Goal: Task Accomplishment & Management: Manage account settings

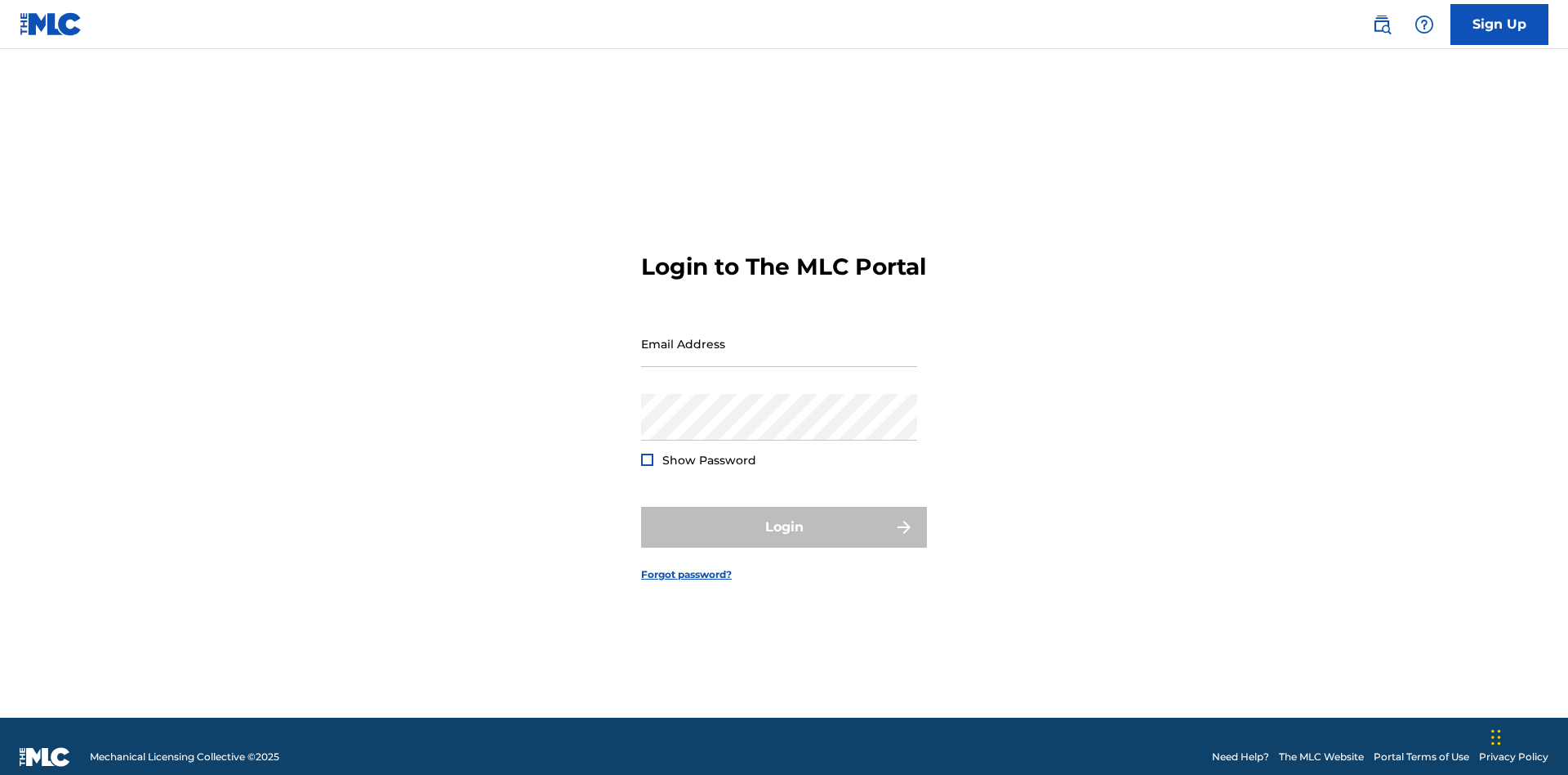
scroll to position [21, 0]
click at [780, 336] on input "Email Address" at bounding box center [779, 344] width 276 height 47
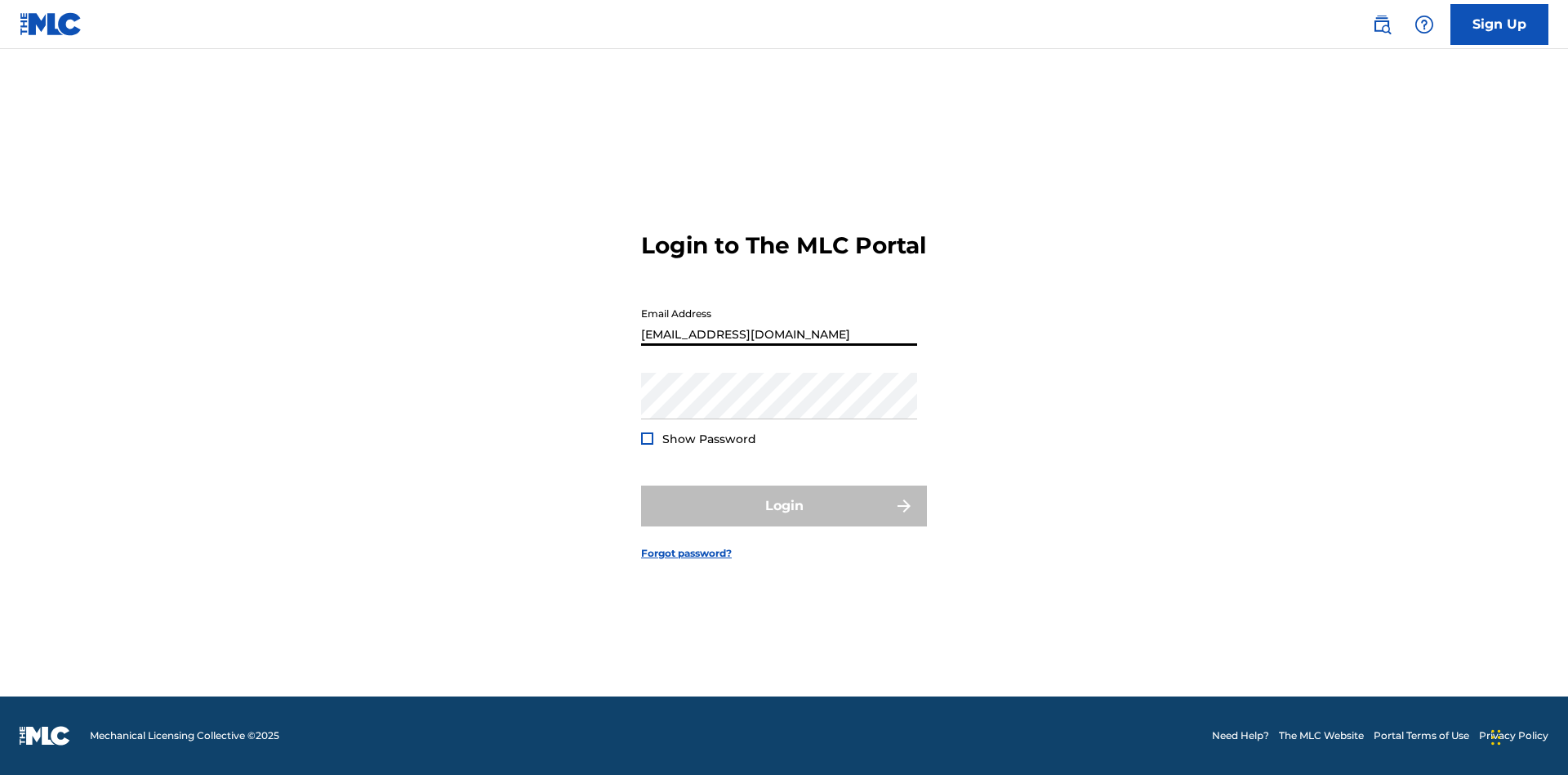
scroll to position [0, 39]
type input "[EMAIL_ADDRESS][DOMAIN_NAME]"
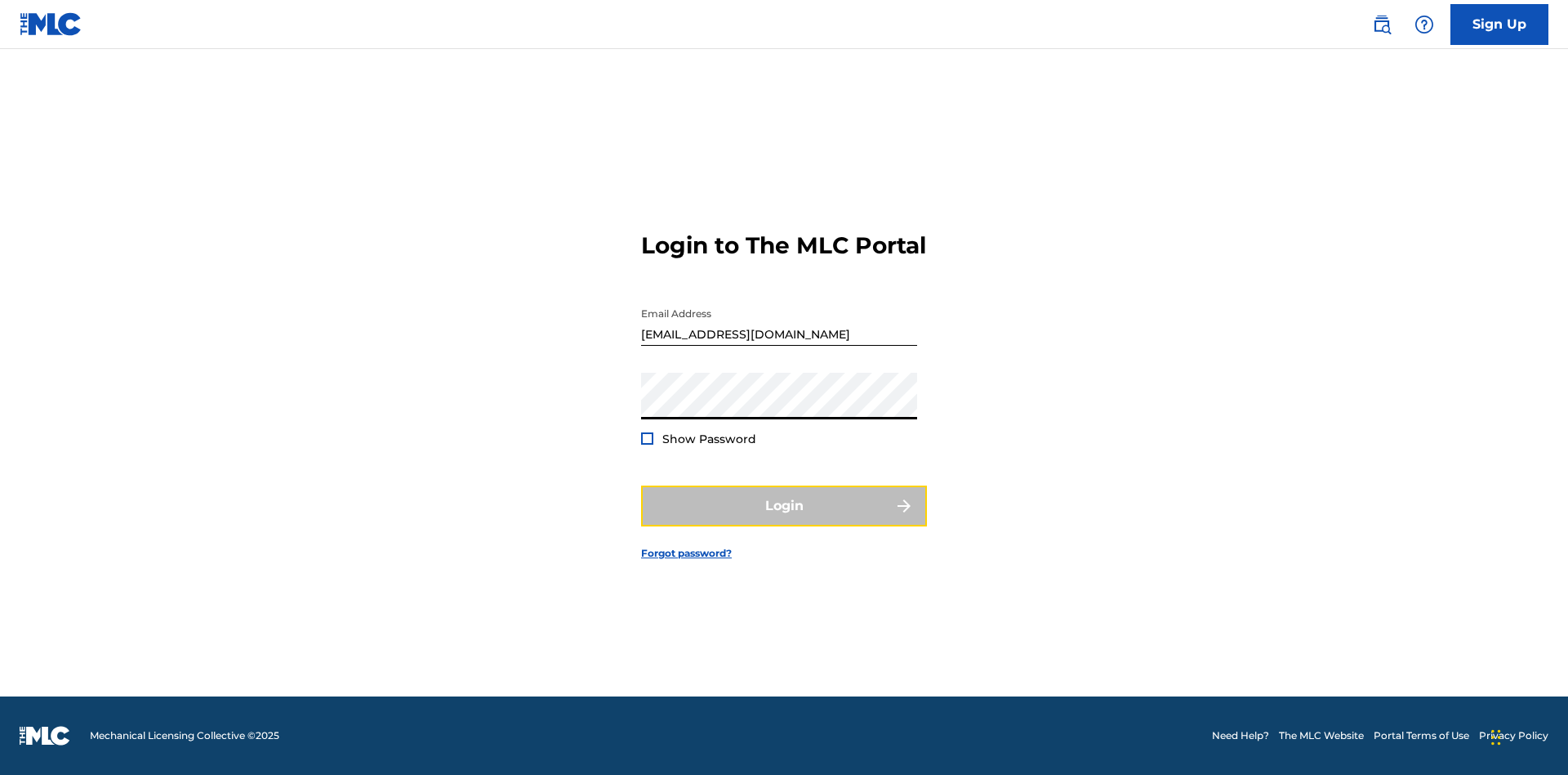
click at [784, 520] on button "Login" at bounding box center [784, 505] width 286 height 41
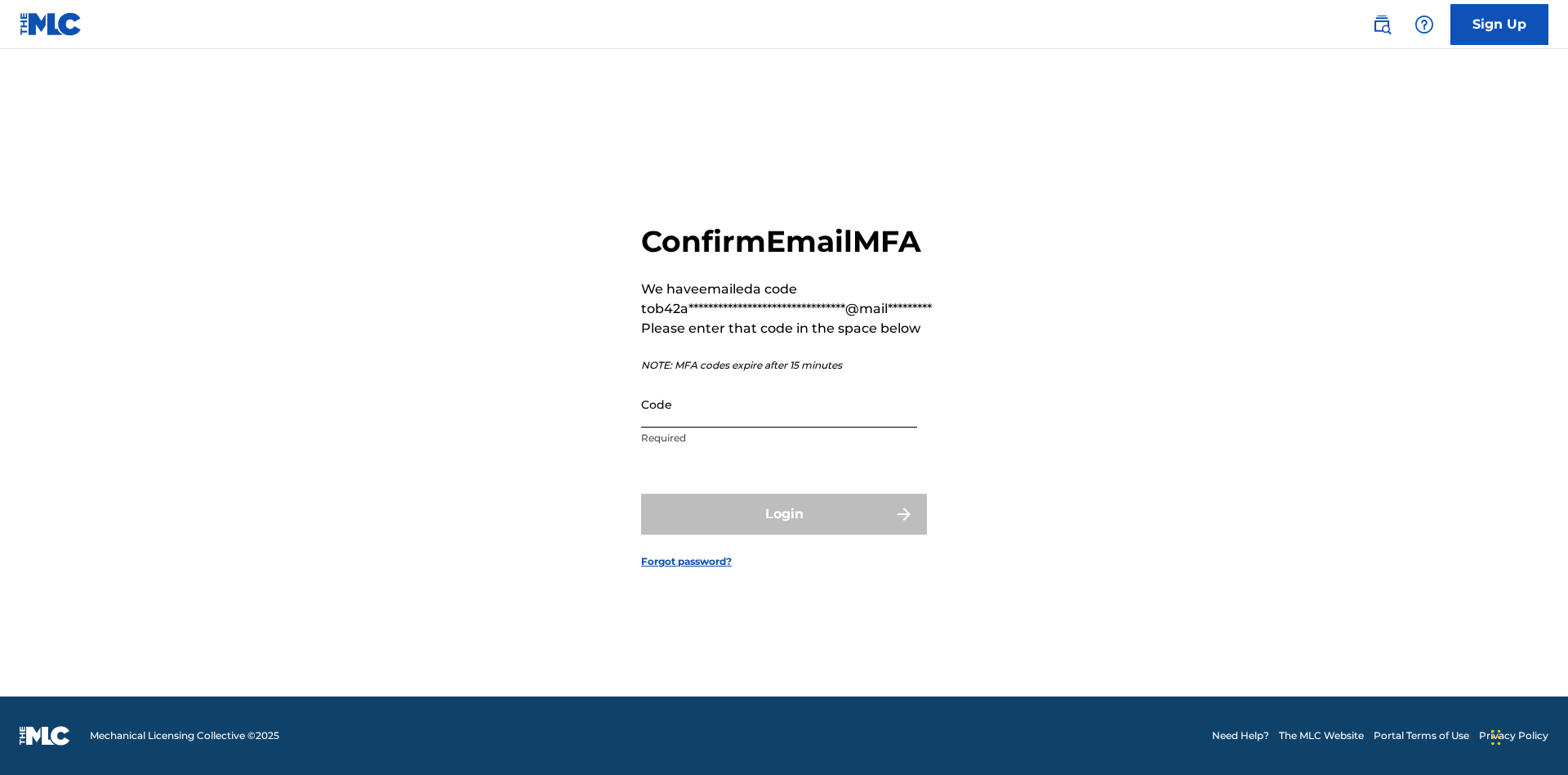
click at [780, 403] on input "Code" at bounding box center [779, 403] width 276 height 47
type input "699928"
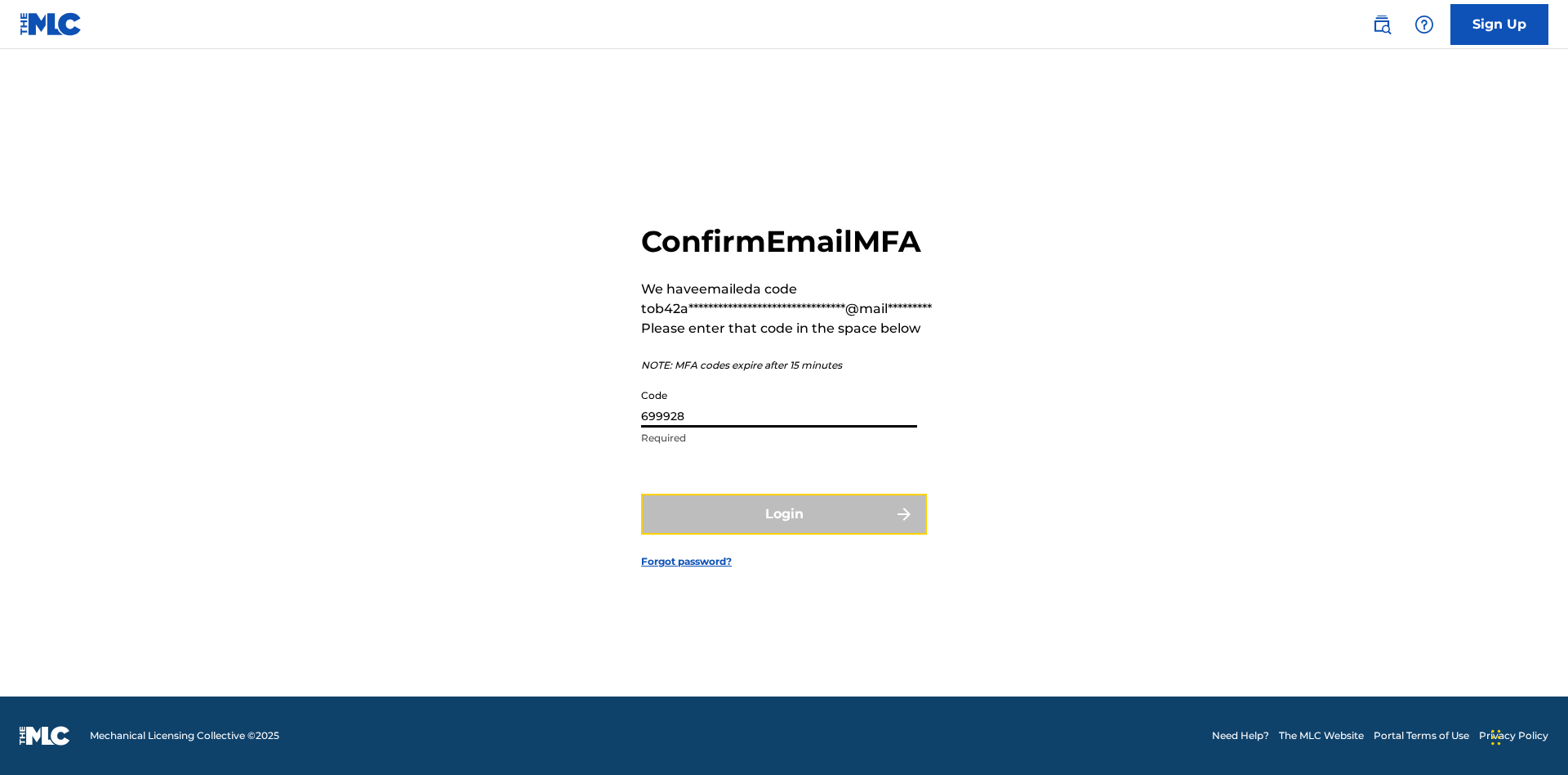
click at [784, 513] on button "Login" at bounding box center [784, 514] width 286 height 41
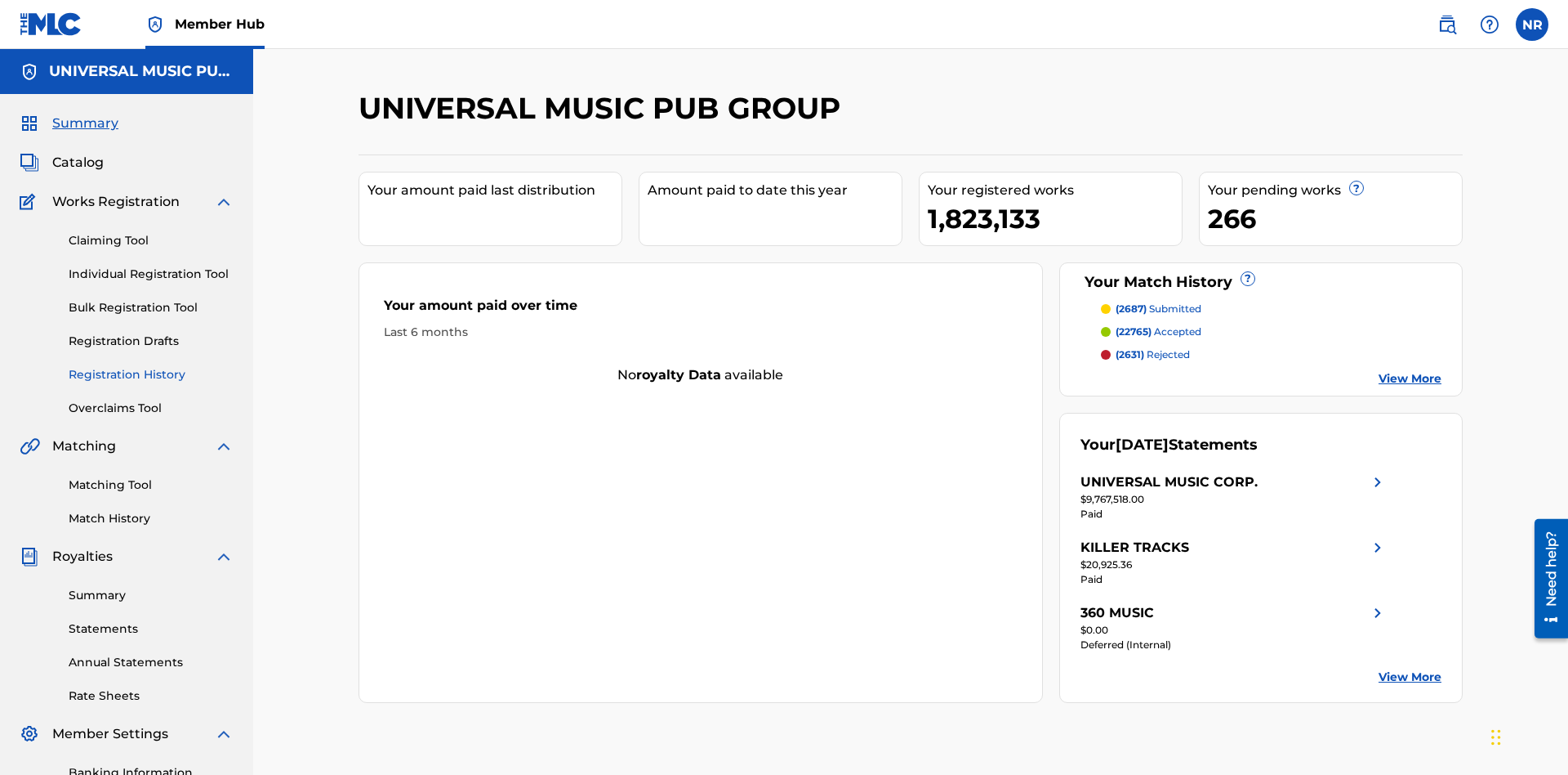
click at [151, 367] on link "Registration History" at bounding box center [151, 375] width 165 height 17
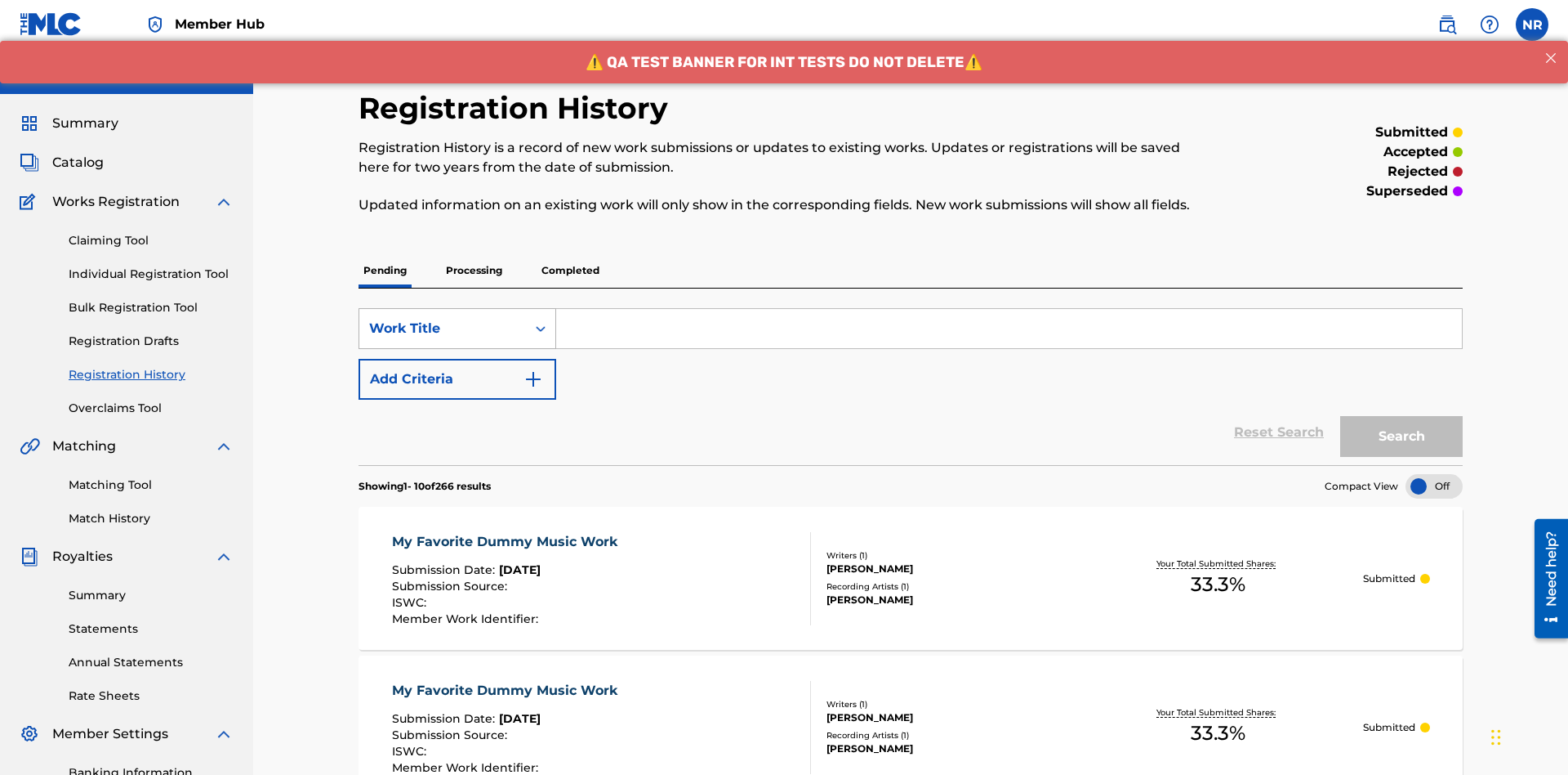
click at [443, 319] on div "Work Title" at bounding box center [443, 329] width 147 height 20
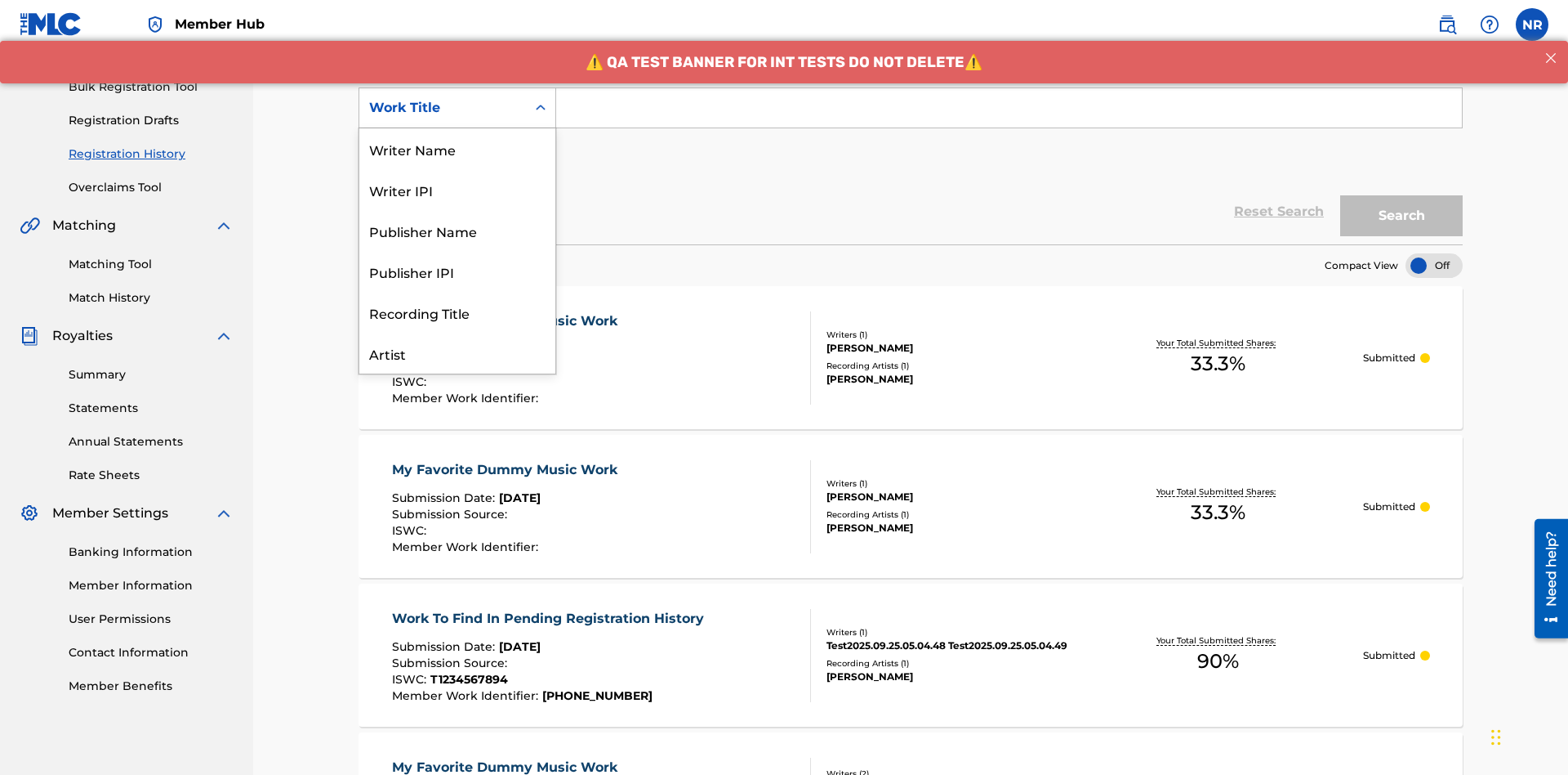
scroll to position [82, 0]
click at [457, 353] on div "Work Title" at bounding box center [457, 353] width 196 height 41
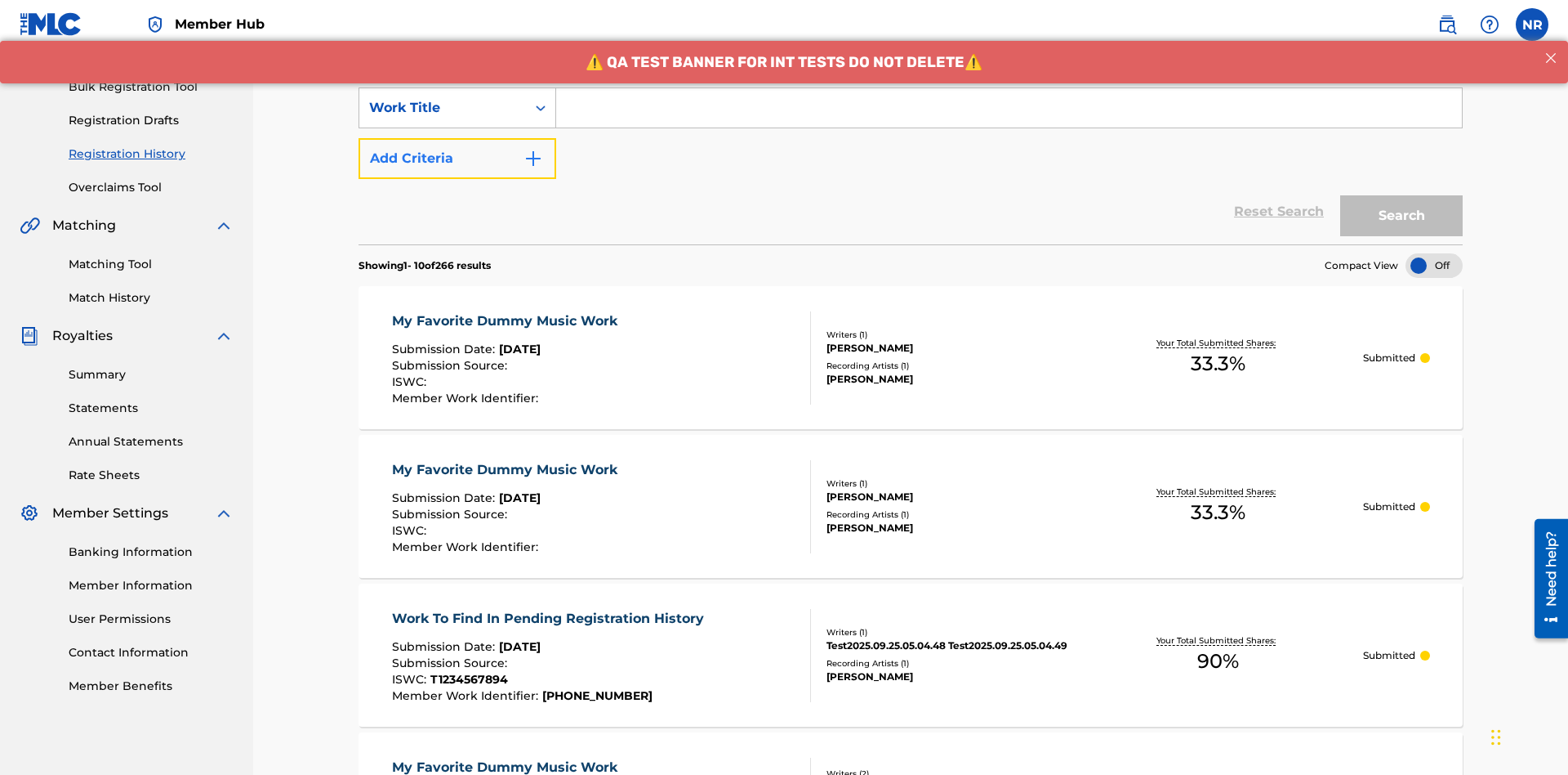
click at [457, 138] on button "Add Criteria" at bounding box center [457, 158] width 198 height 41
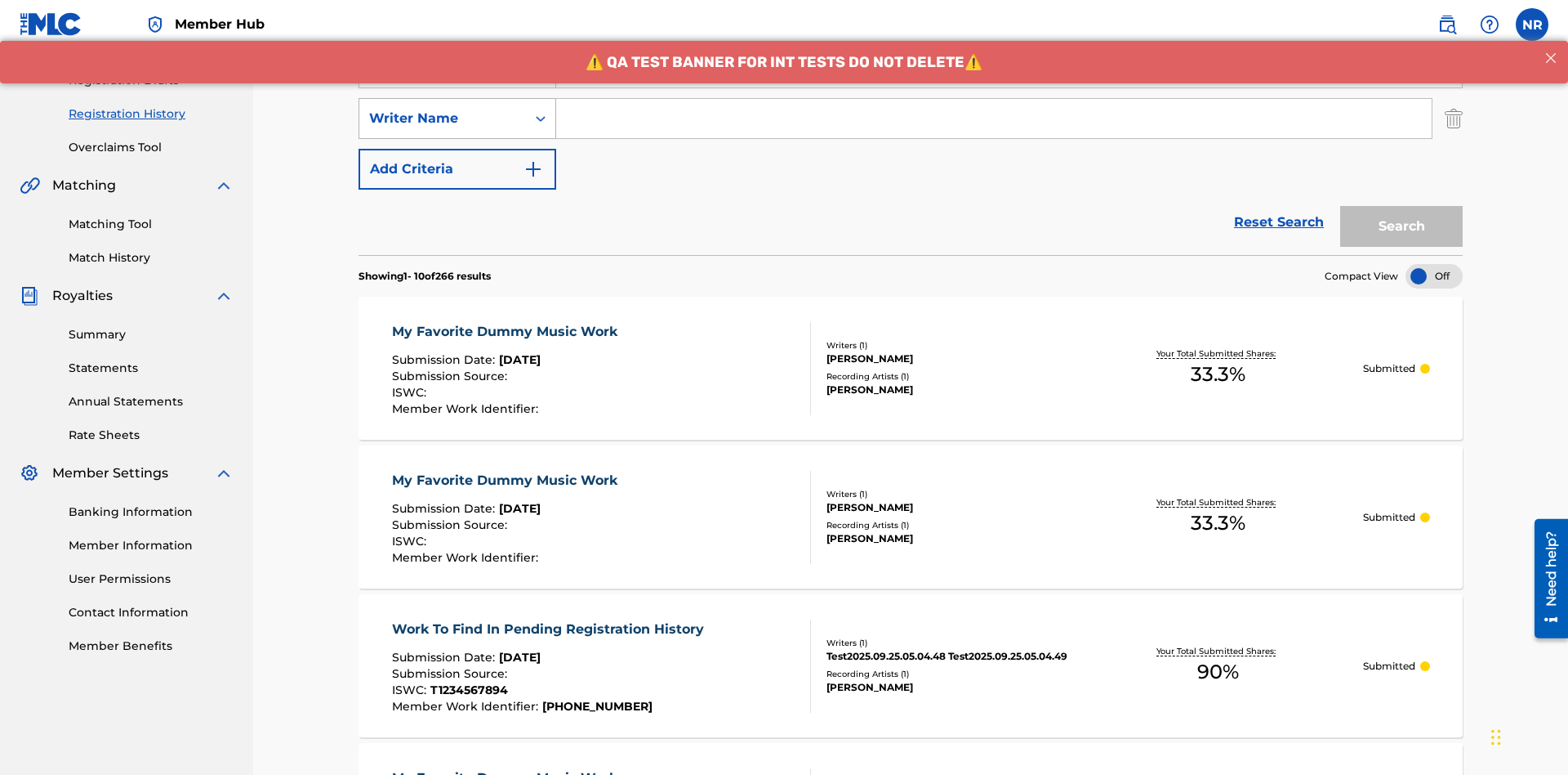
click at [443, 109] on div "Writer Name" at bounding box center [443, 119] width 147 height 20
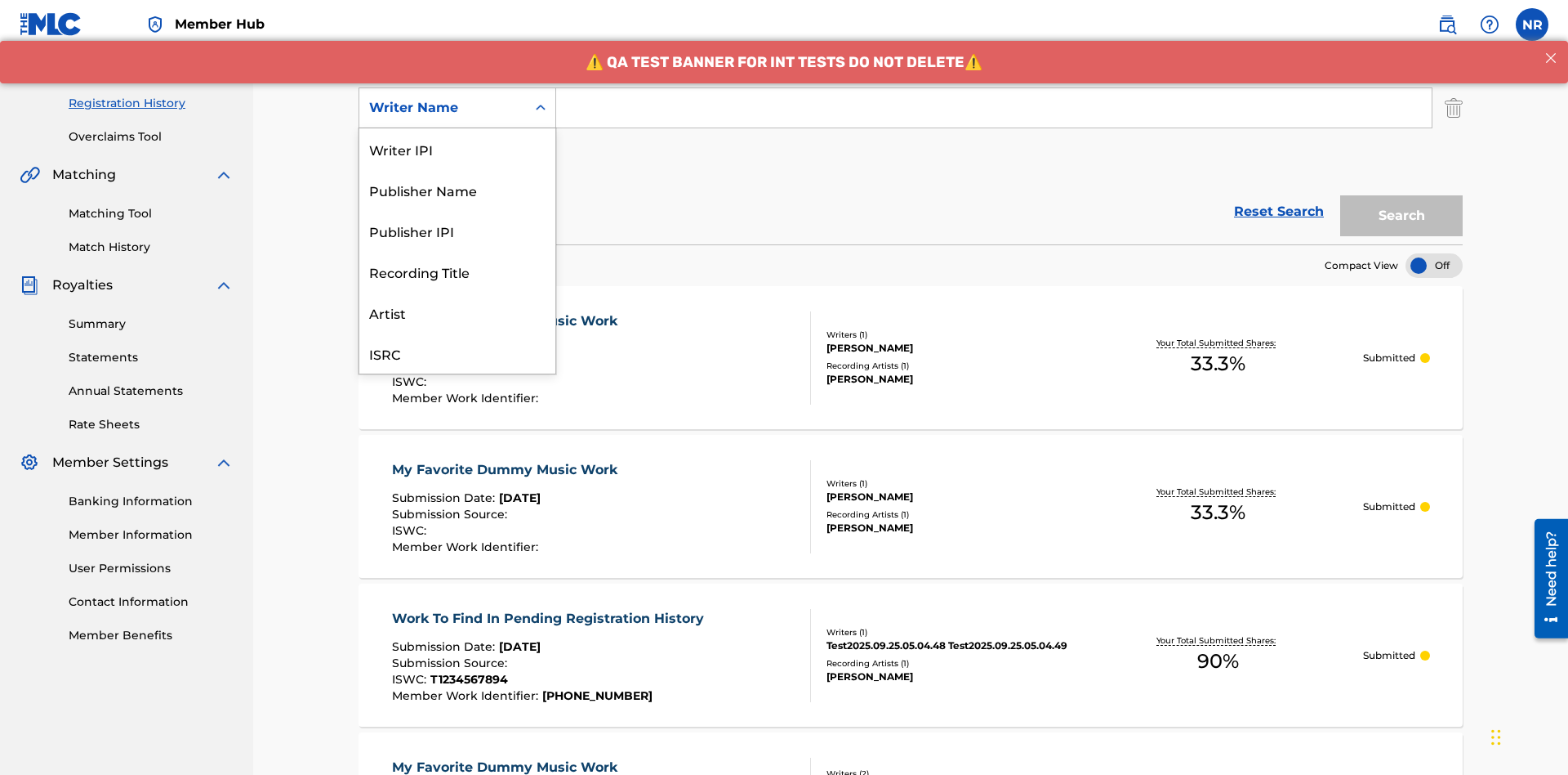
scroll to position [41, 0]
click at [457, 230] on div "Recording Title" at bounding box center [457, 230] width 196 height 41
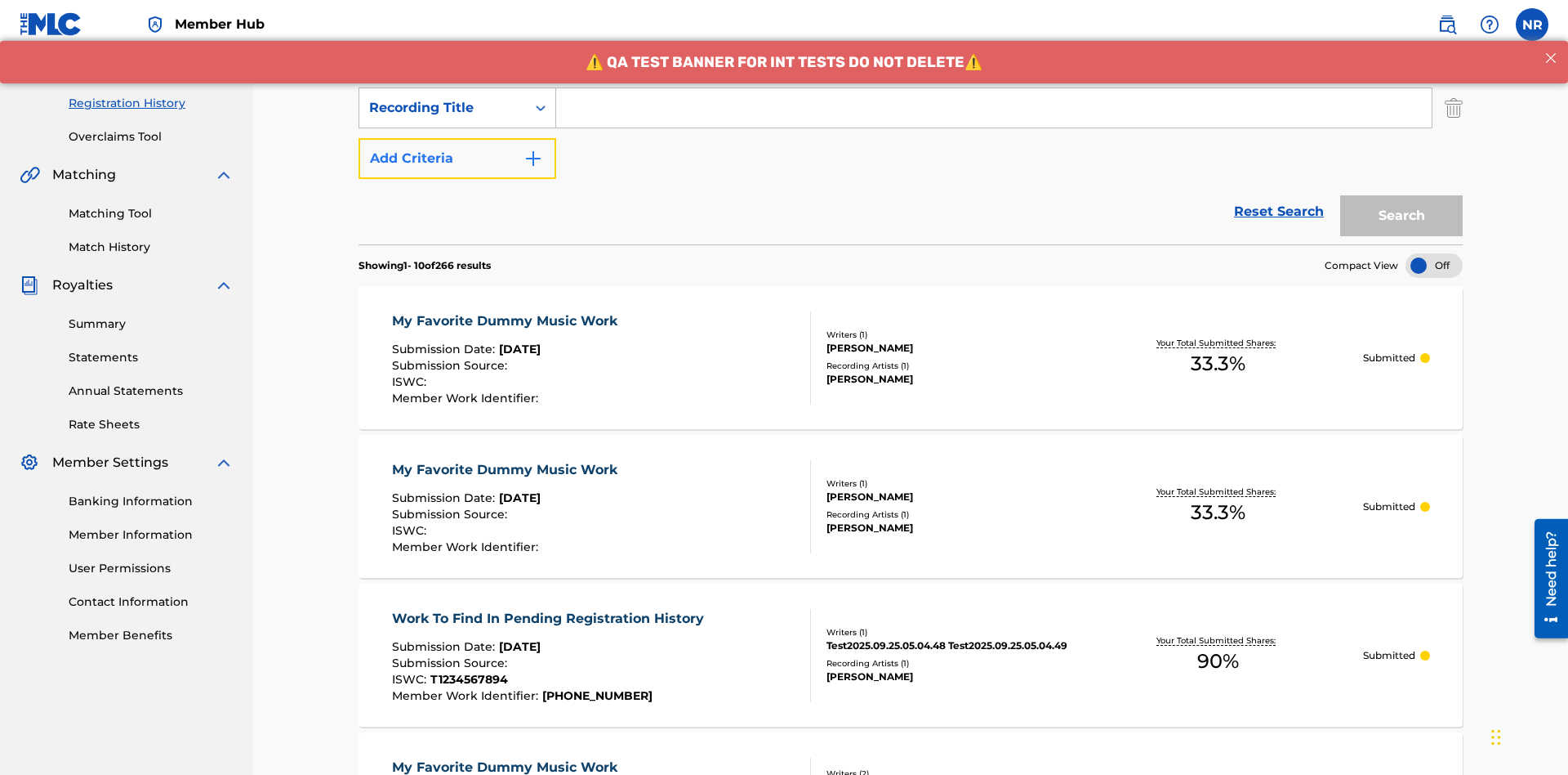
click at [457, 138] on button "Add Criteria" at bounding box center [457, 158] width 198 height 41
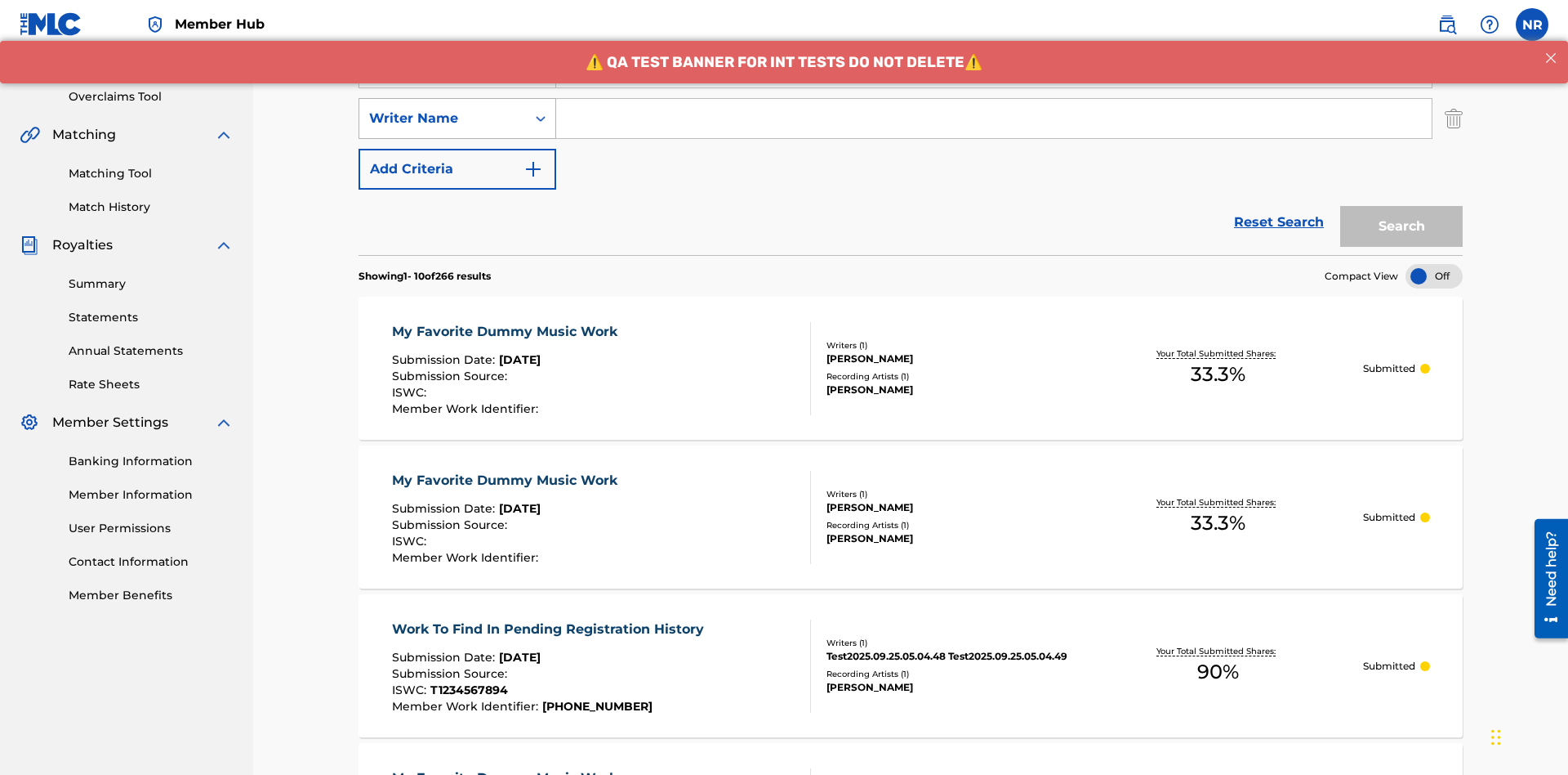
click at [443, 109] on div "Writer Name" at bounding box center [443, 119] width 147 height 20
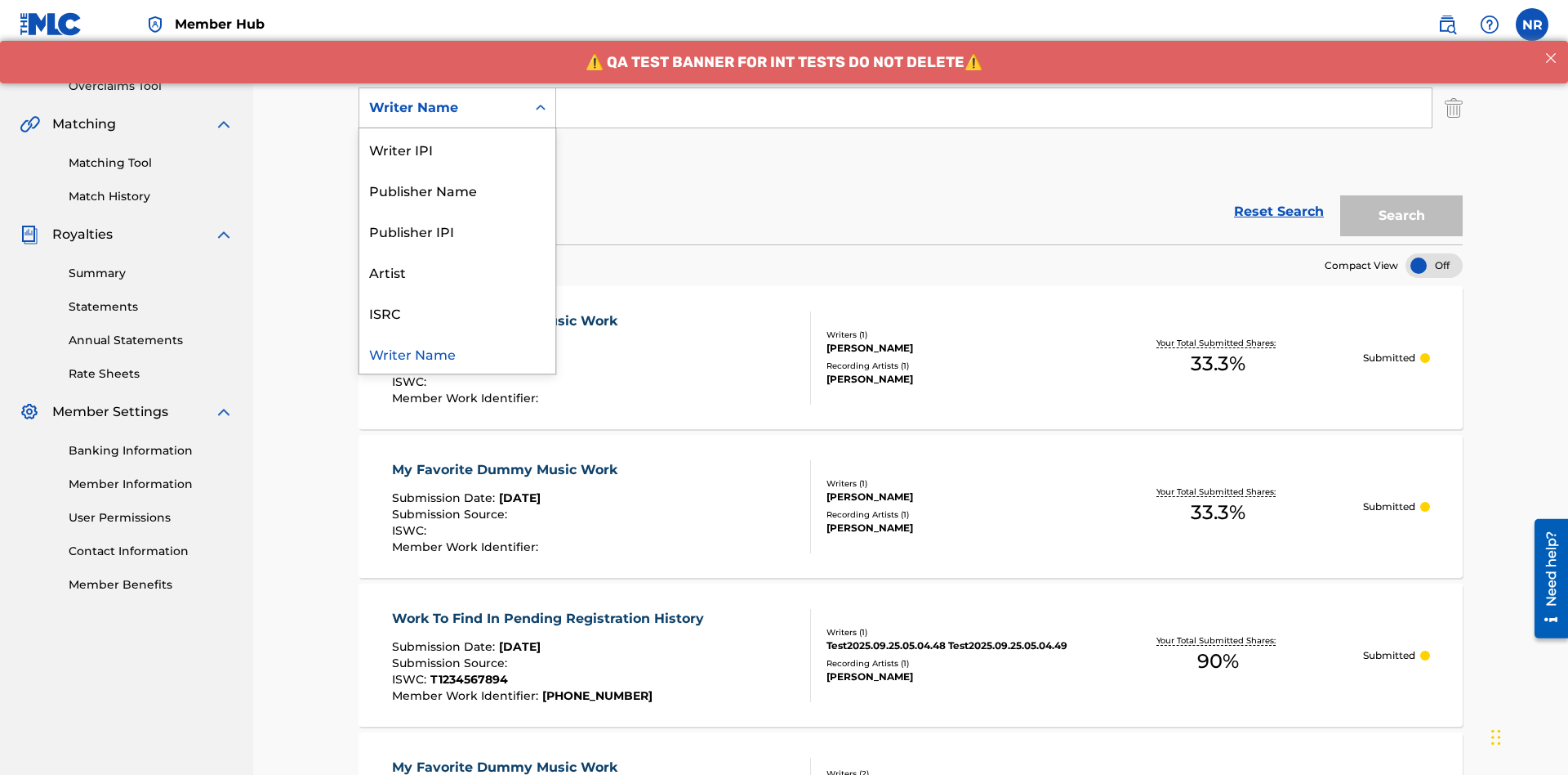
click at [457, 312] on div "ISRC" at bounding box center [457, 312] width 196 height 41
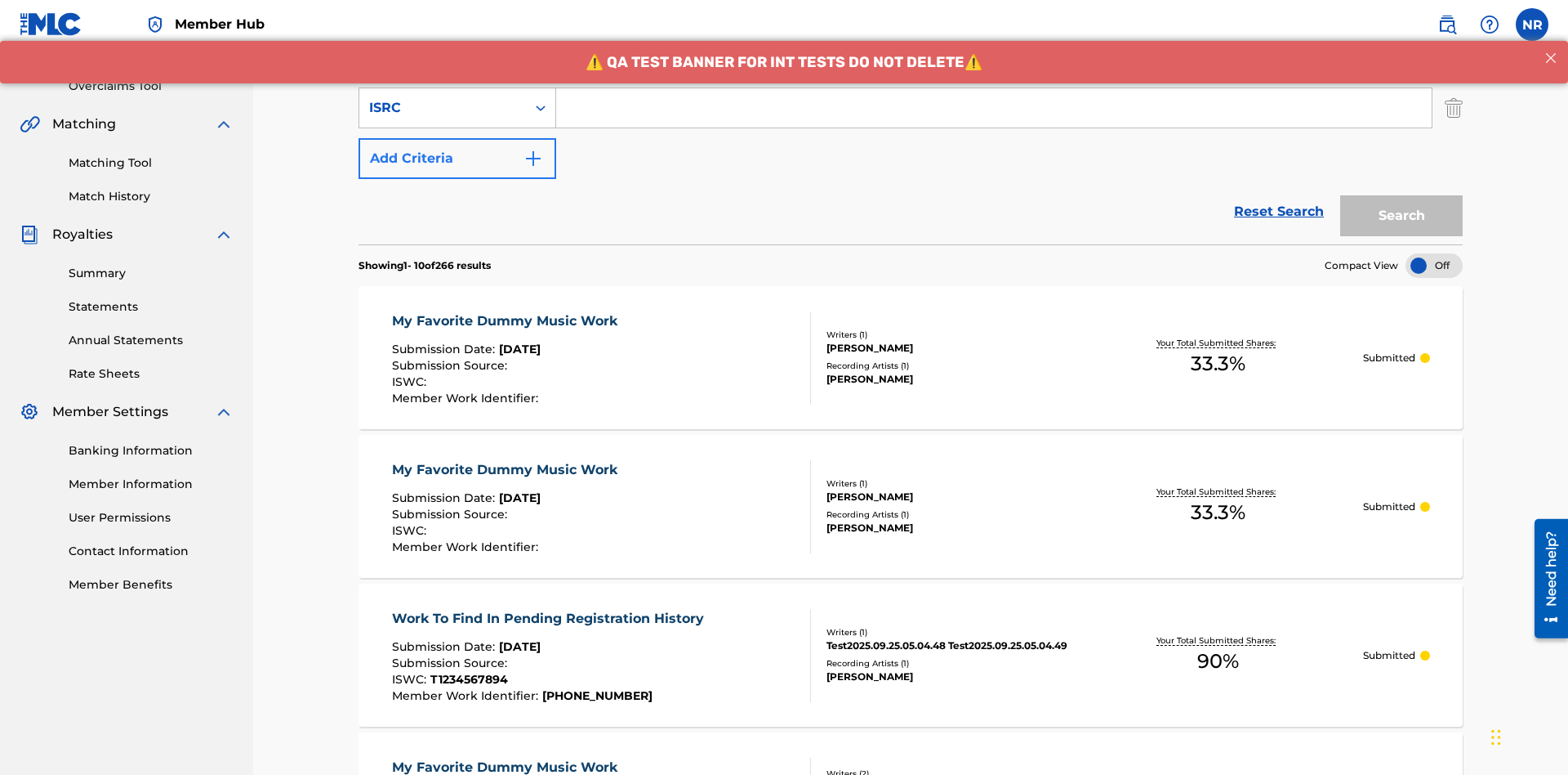
click at [457, 138] on button "Add Criteria" at bounding box center [457, 158] width 198 height 41
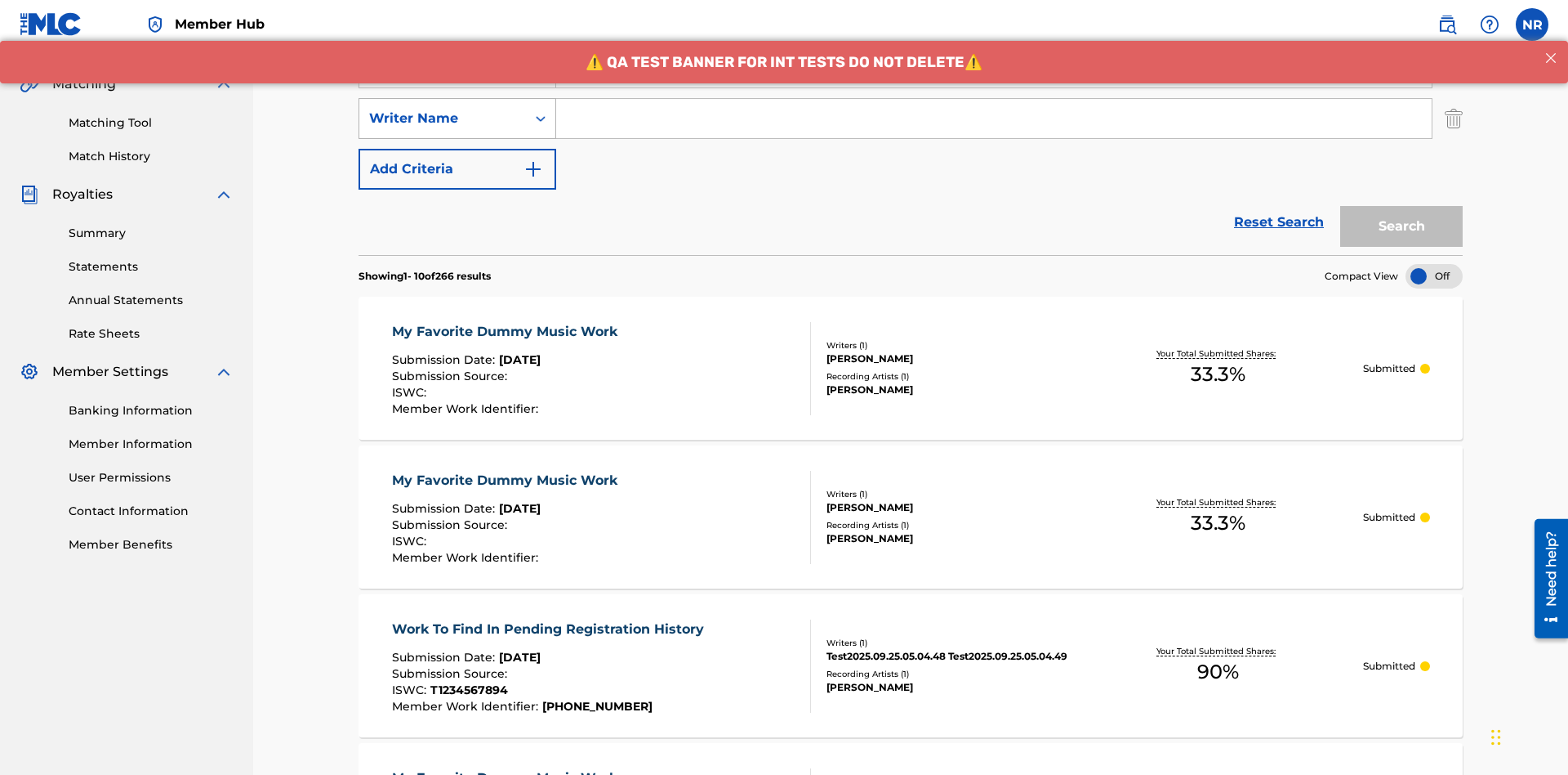
click at [443, 109] on div "Writer Name" at bounding box center [443, 119] width 147 height 20
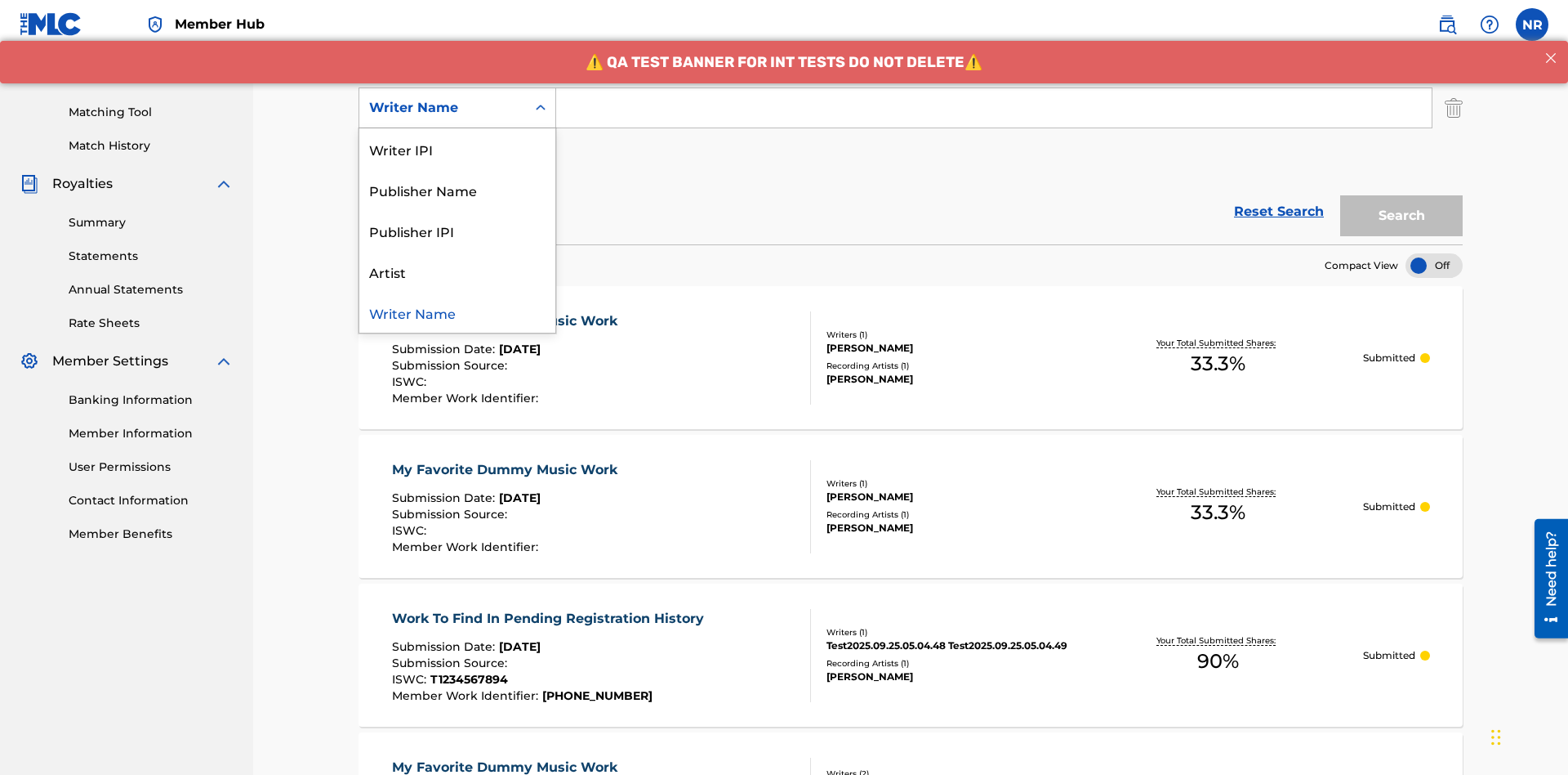
click at [457, 312] on div "Writer Name" at bounding box center [457, 312] width 196 height 41
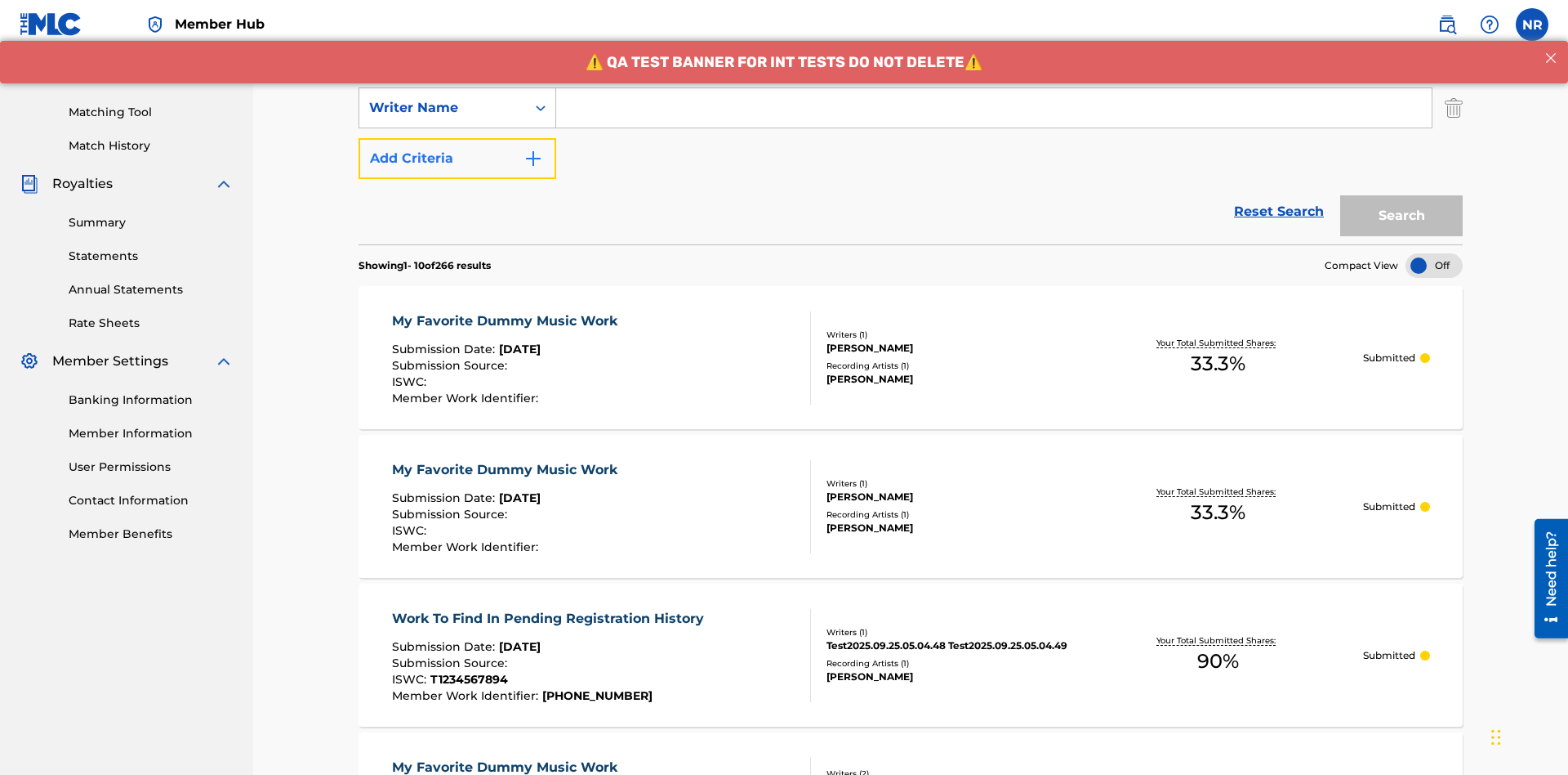
click at [457, 138] on button "Add Criteria" at bounding box center [457, 158] width 198 height 41
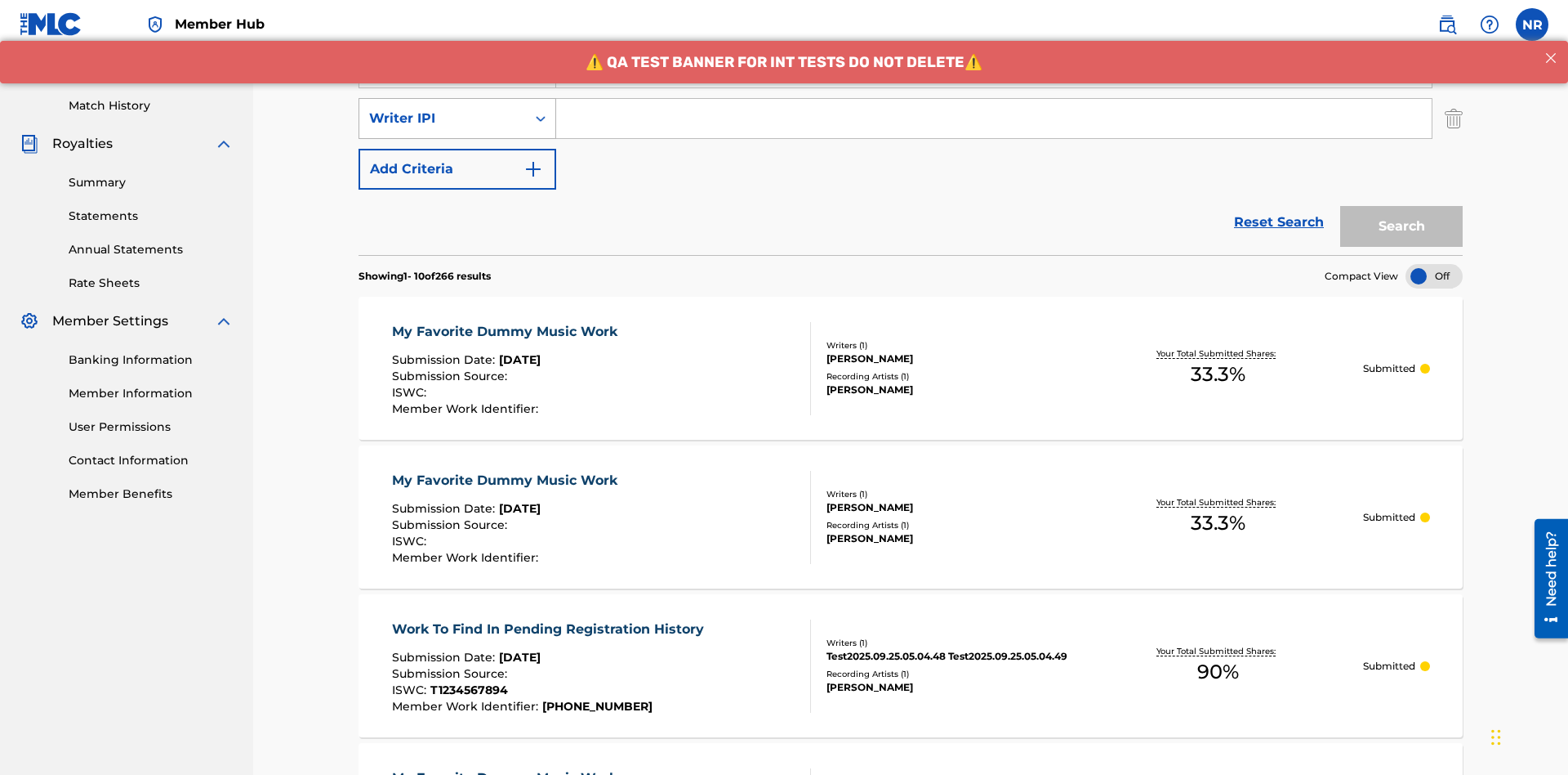
click at [443, 109] on div "Writer IPI" at bounding box center [443, 119] width 147 height 20
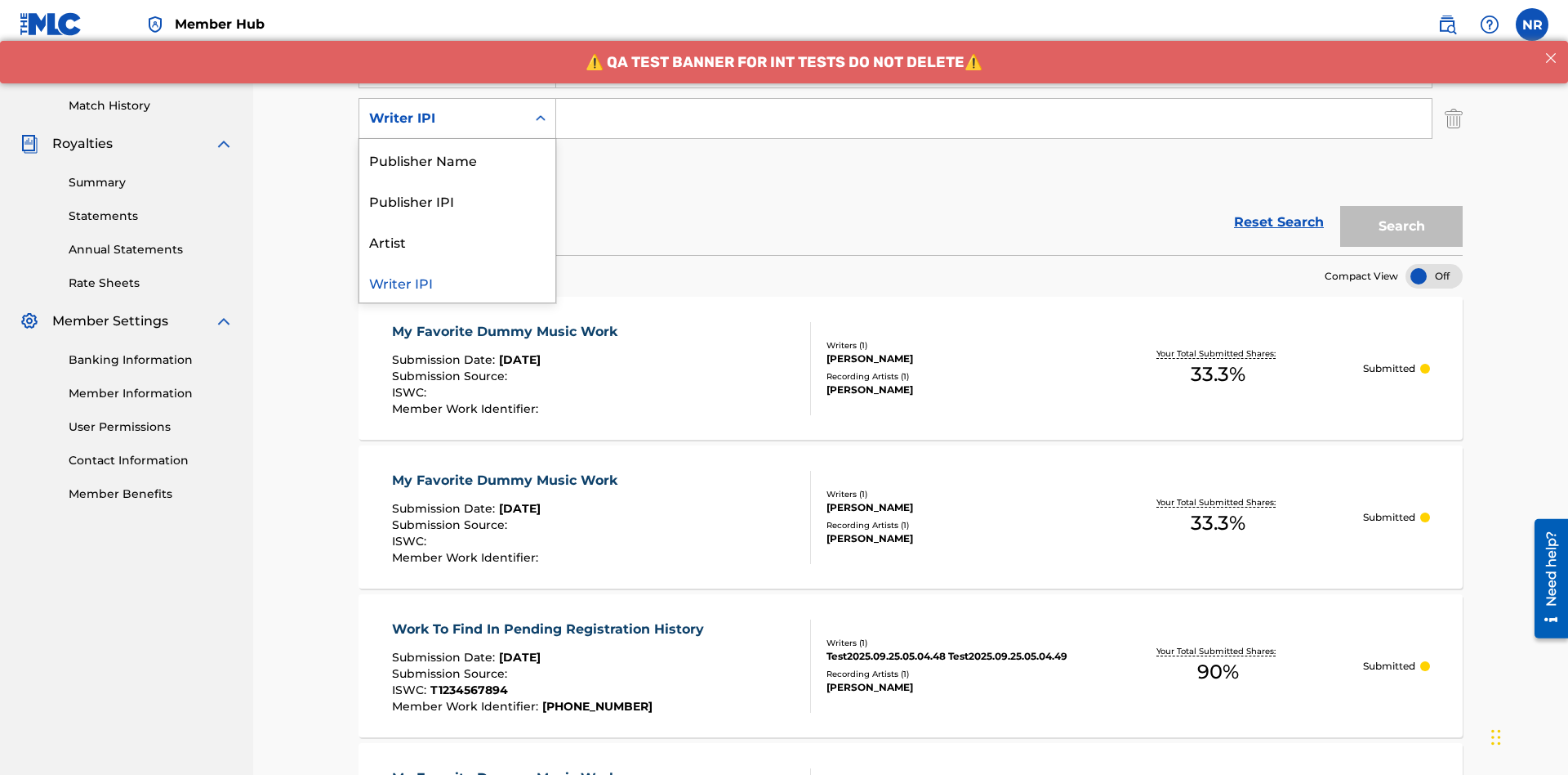
scroll to position [423, 0]
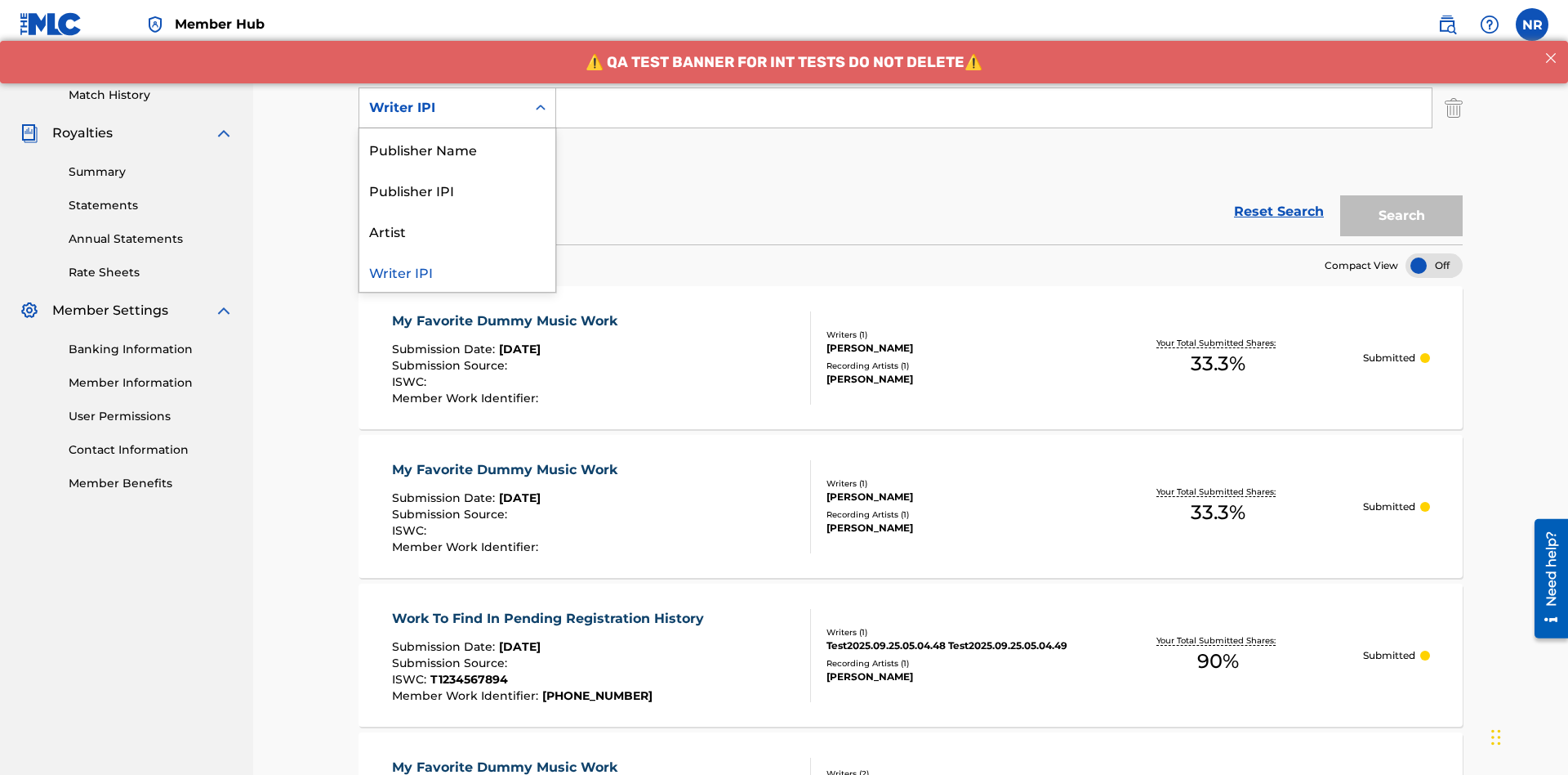
click at [457, 148] on div "Publisher Name" at bounding box center [457, 148] width 196 height 41
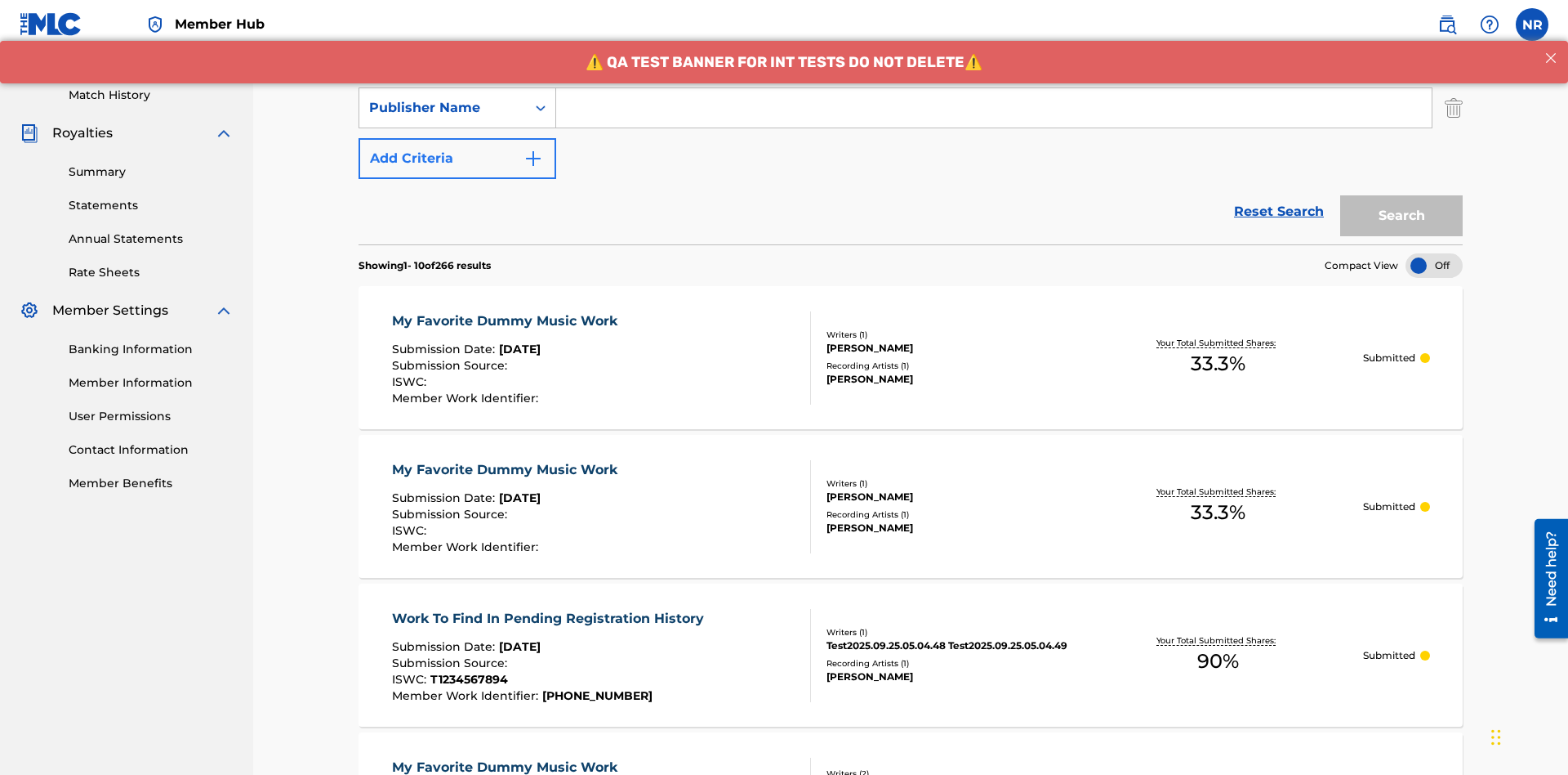
click at [457, 138] on button "Add Criteria" at bounding box center [457, 158] width 198 height 41
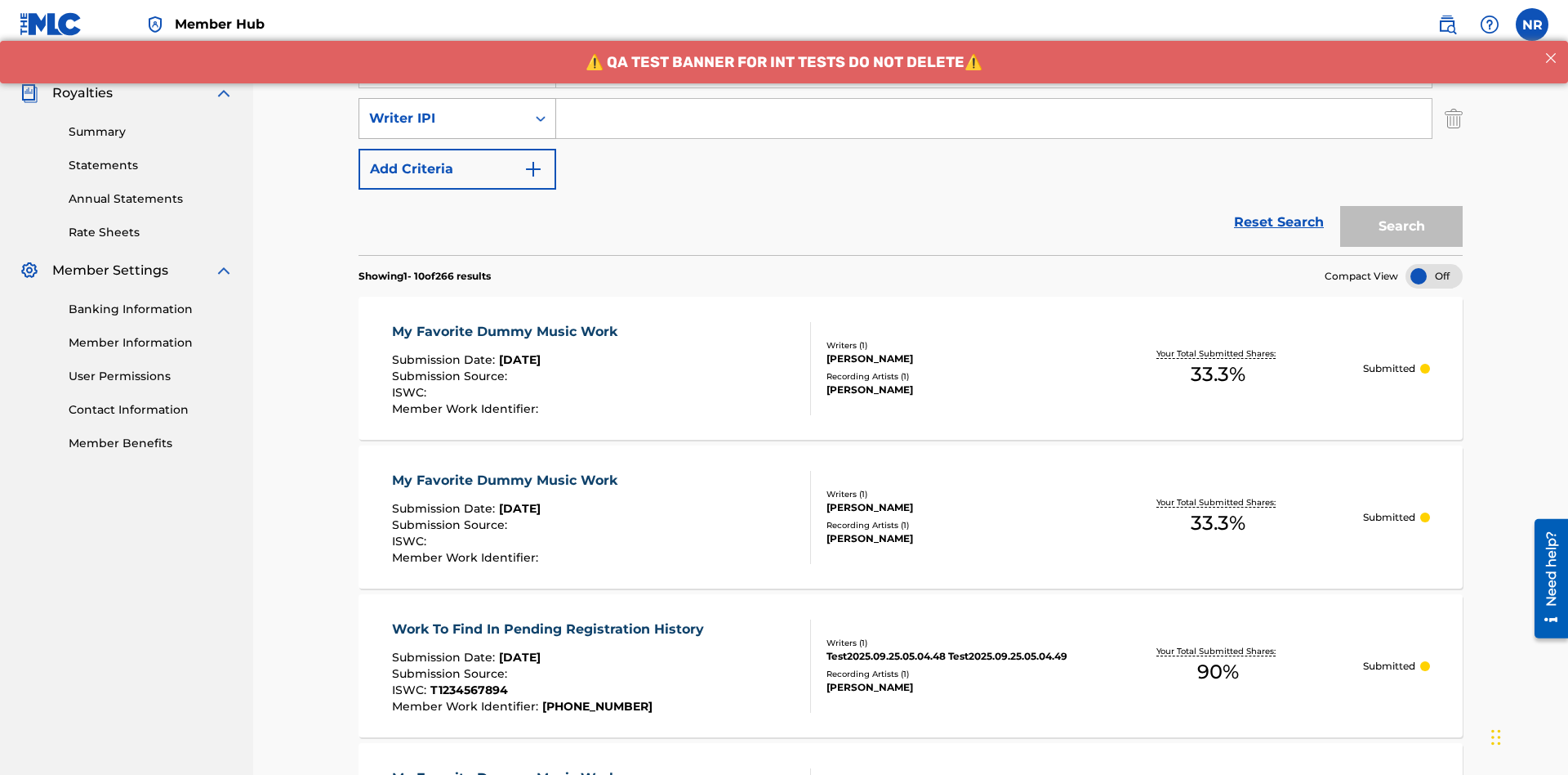
click at [443, 109] on div "Writer IPI" at bounding box center [443, 119] width 147 height 20
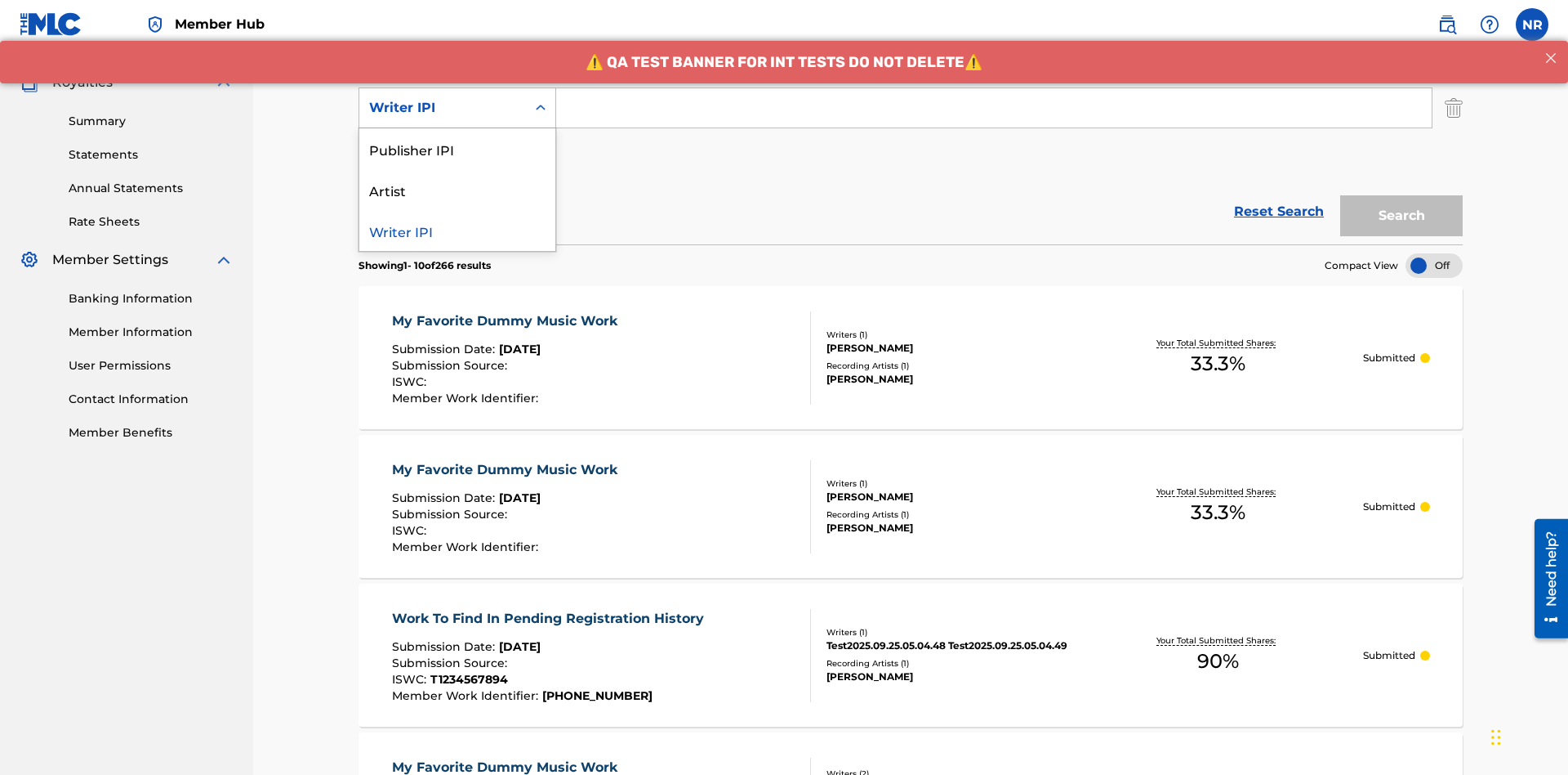
click at [457, 148] on div "Publisher IPI" at bounding box center [457, 148] width 196 height 41
click at [457, 138] on button "Add Criteria" at bounding box center [457, 158] width 198 height 41
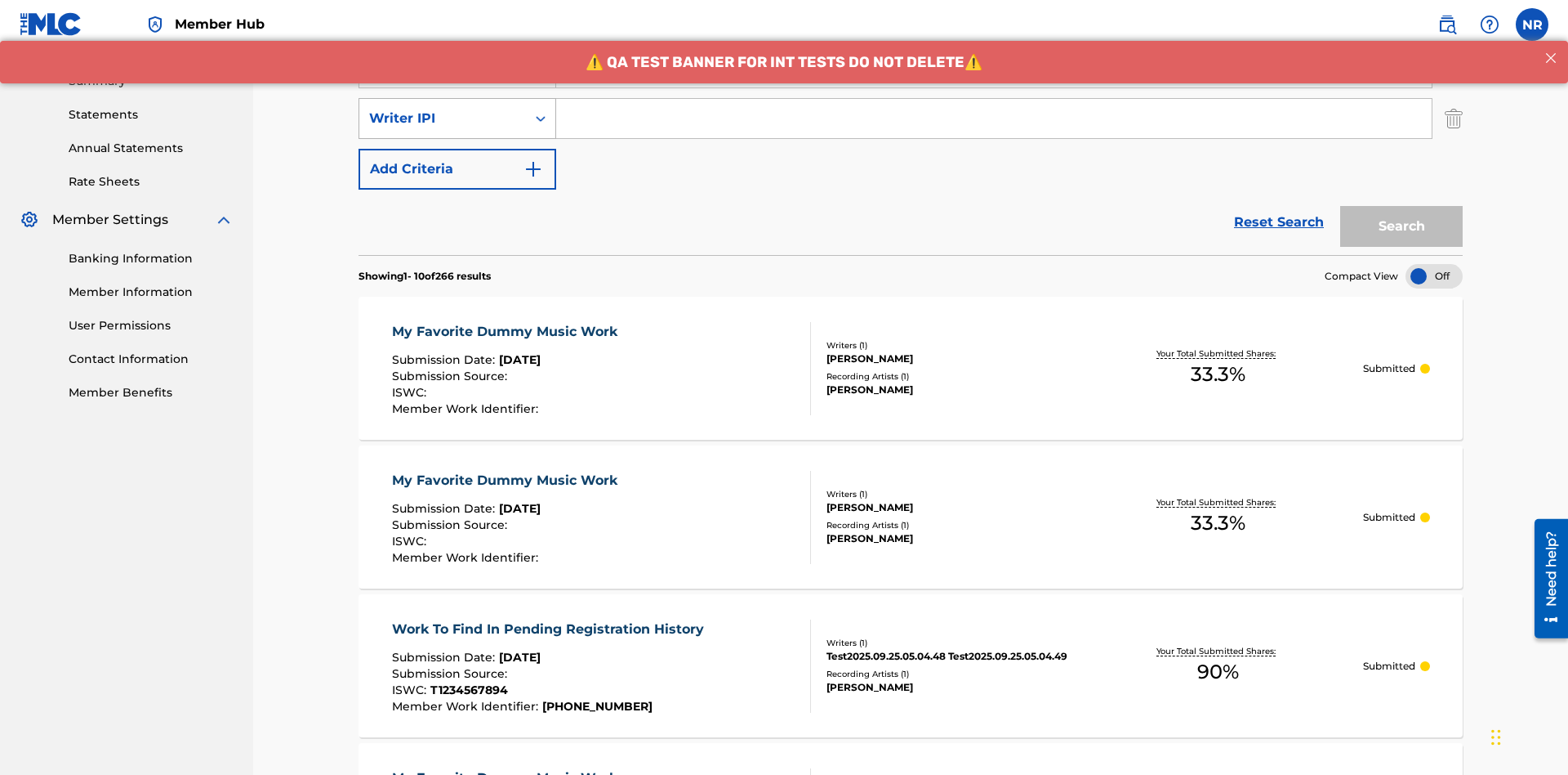
click at [443, 109] on div "Writer IPI" at bounding box center [443, 119] width 147 height 20
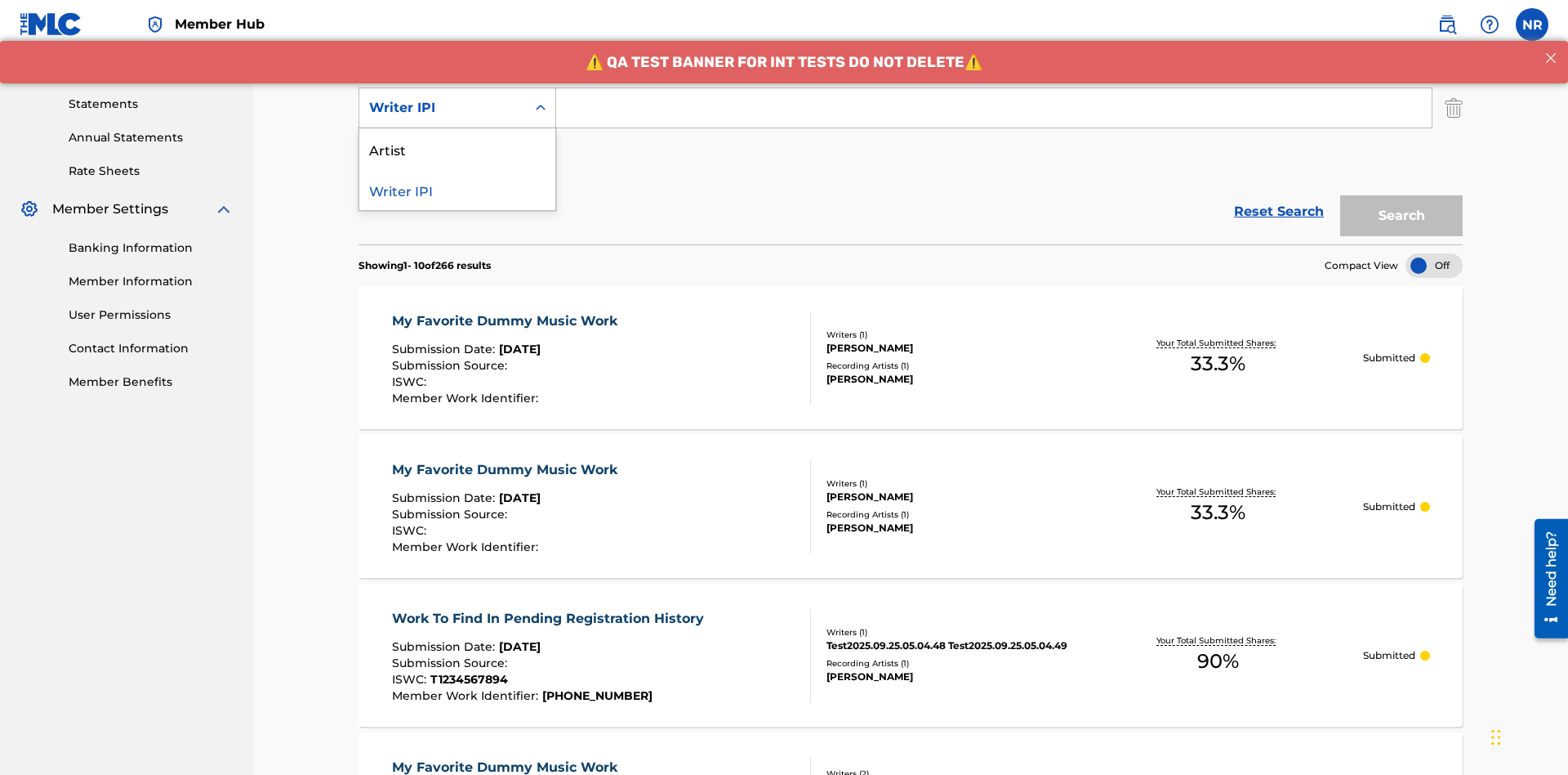
click at [457, 148] on div "Artist" at bounding box center [457, 148] width 196 height 41
click at [457, 138] on button "Add Criteria" at bounding box center [457, 158] width 198 height 41
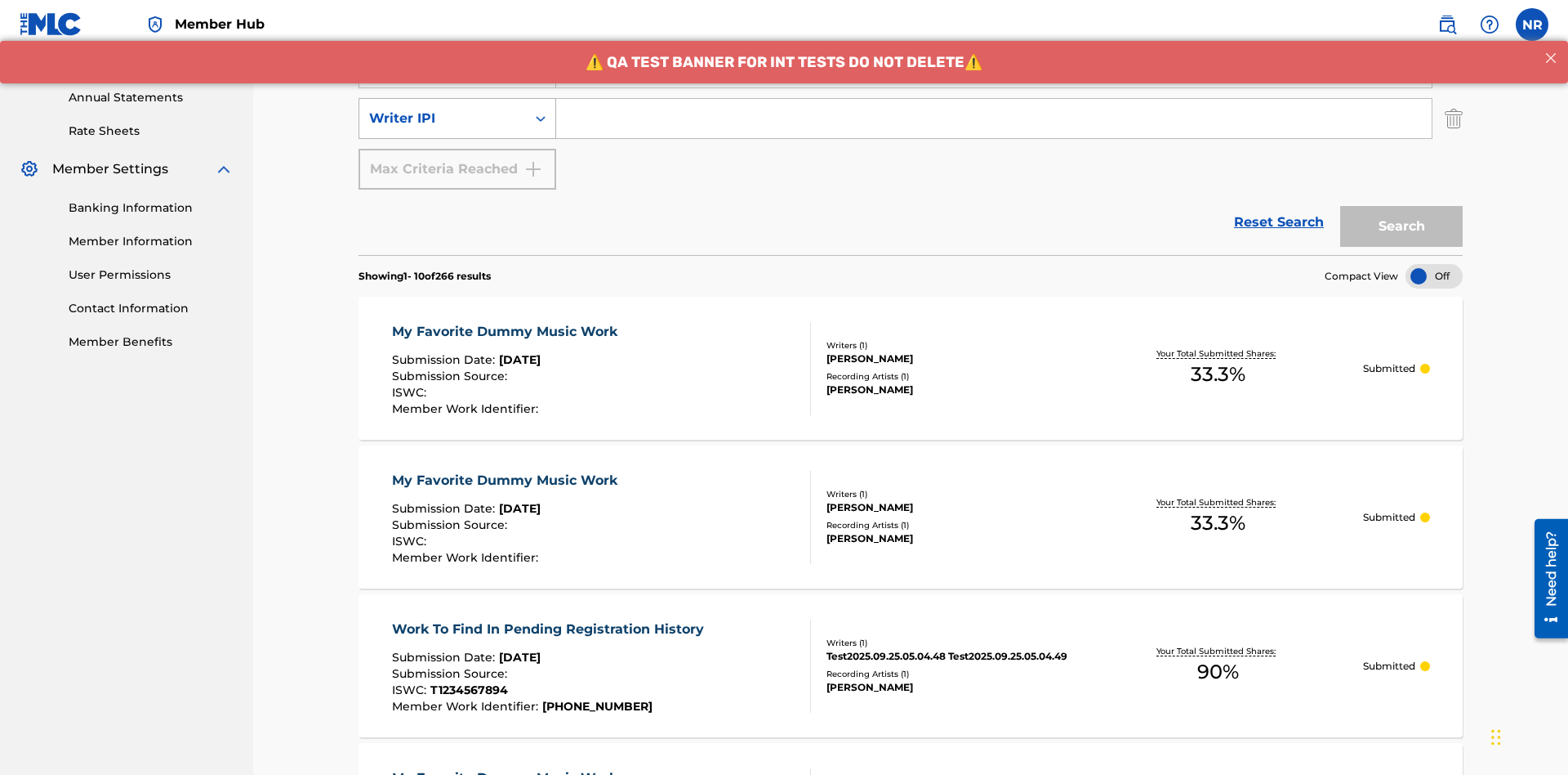
click at [443, 109] on div "Writer IPI" at bounding box center [443, 119] width 147 height 20
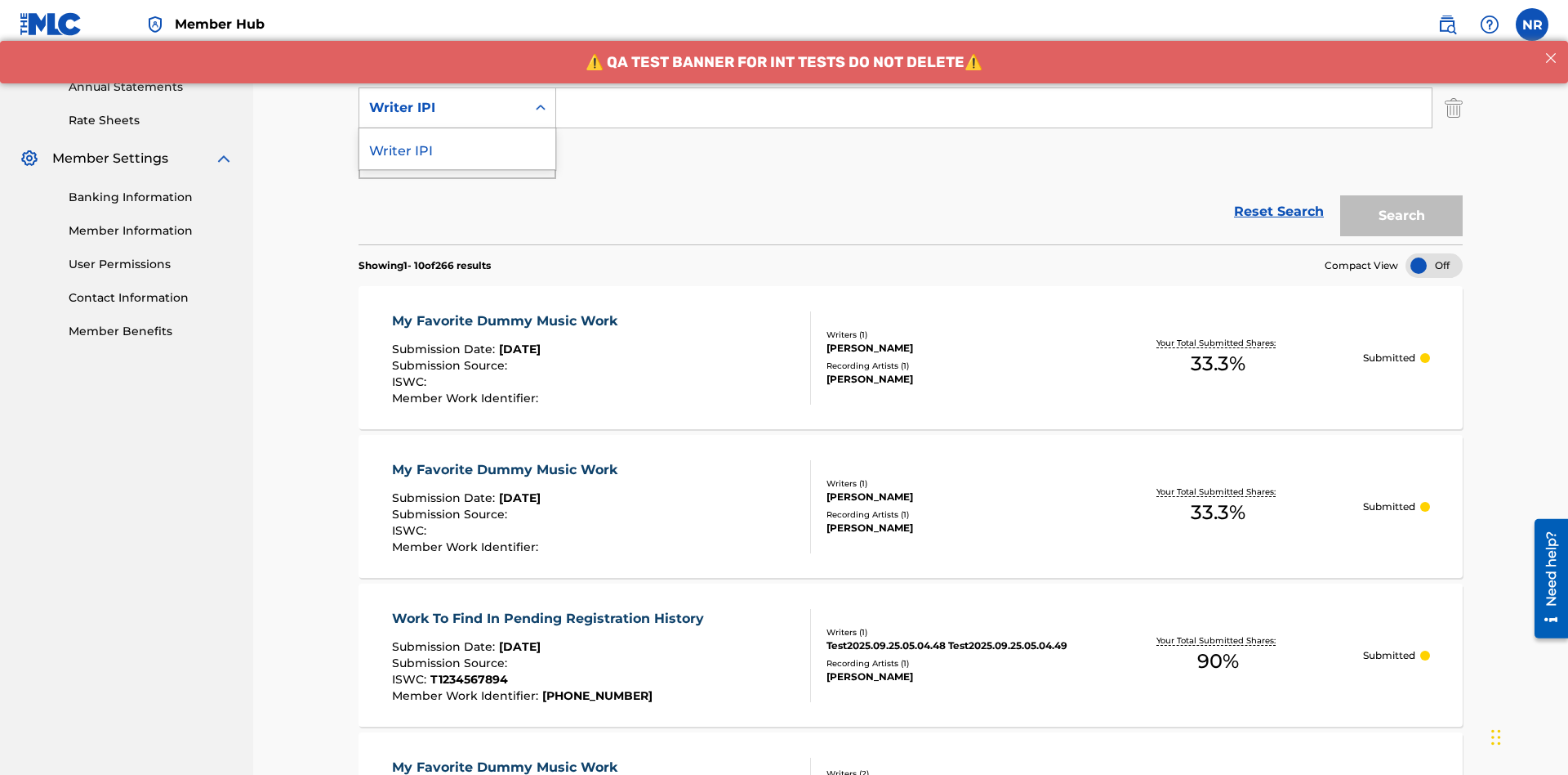
click at [457, 148] on div "Writer IPI" at bounding box center [457, 148] width 196 height 41
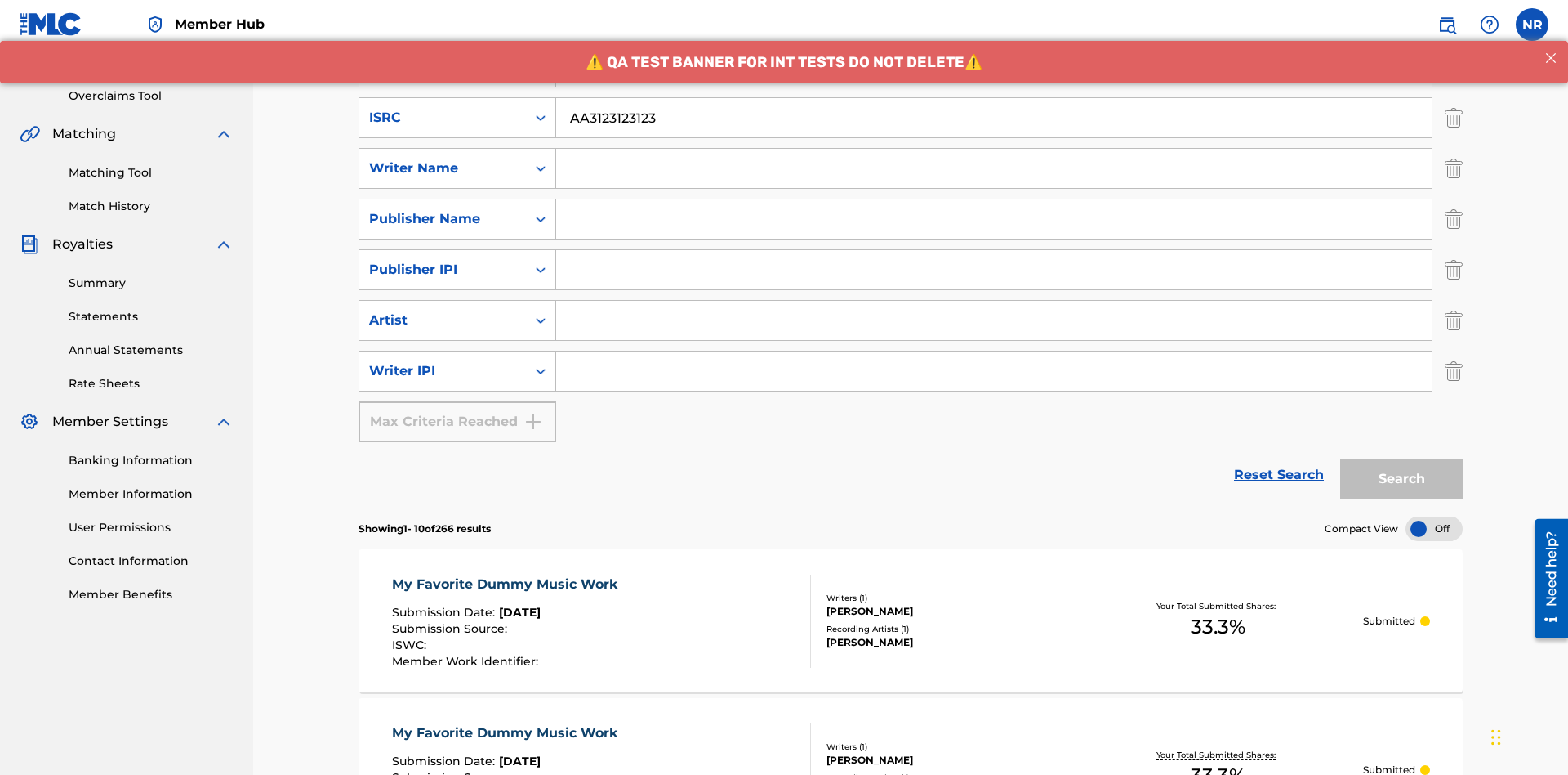
type input "AA3123123123"
click at [1008, 36] on input "Search Form" at bounding box center [1009, 16] width 906 height 39
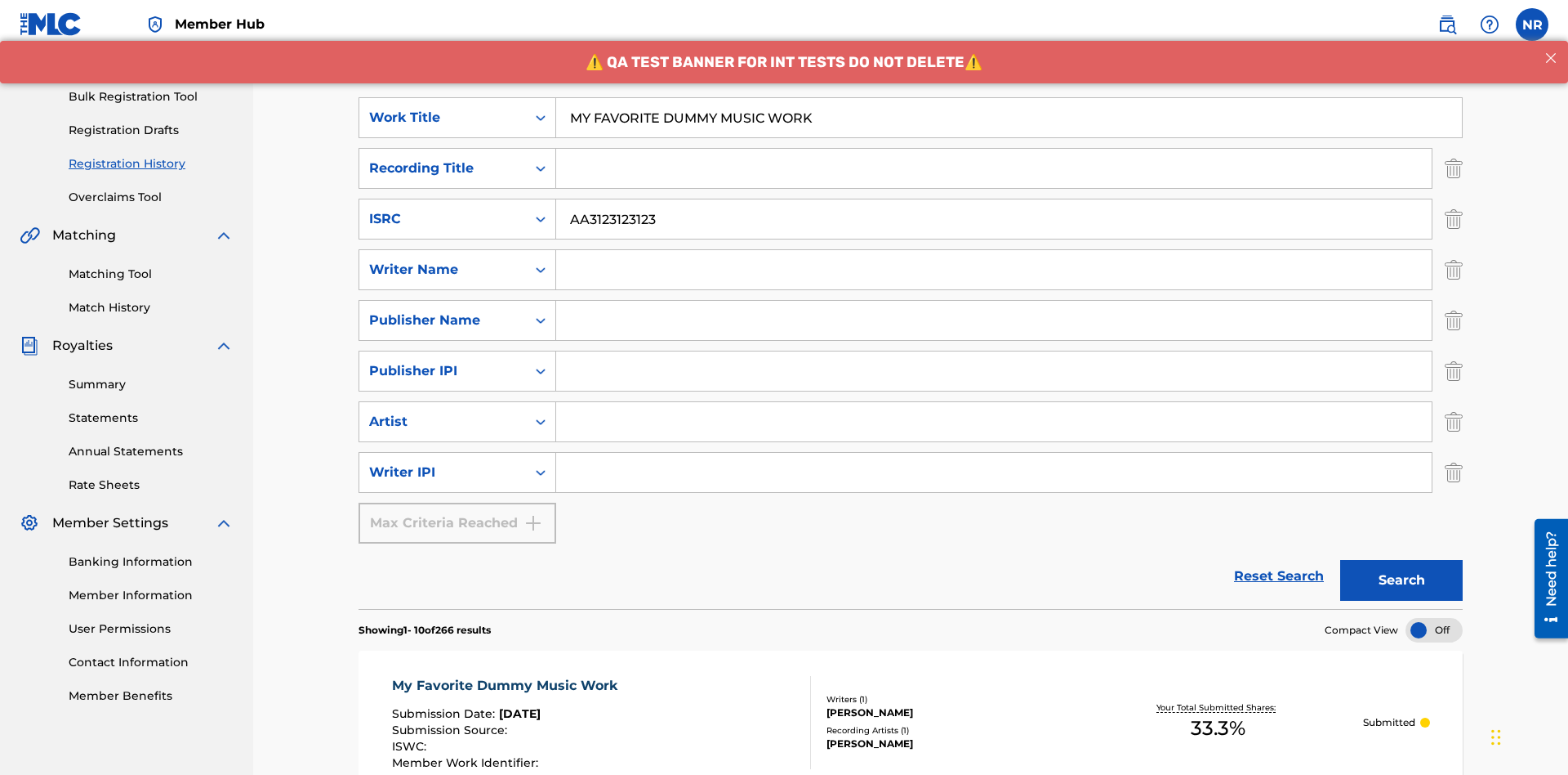
type input "MY FAVORITE DUMMY MUSIC WORK"
click at [995, 250] on input "Search Form" at bounding box center [995, 269] width 876 height 39
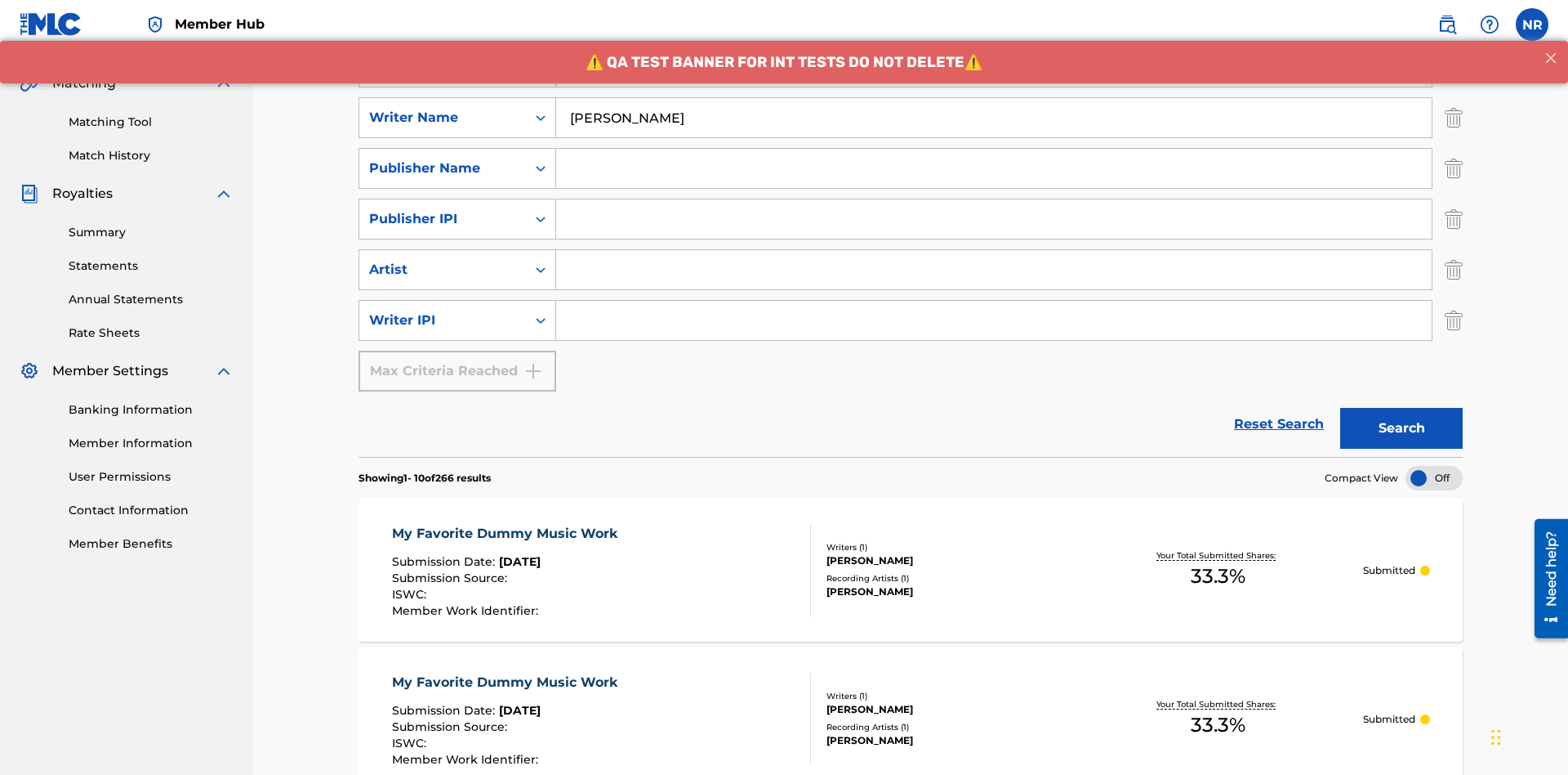
type input "[PERSON_NAME]"
click at [995, 301] on input "Search Form" at bounding box center [995, 320] width 876 height 39
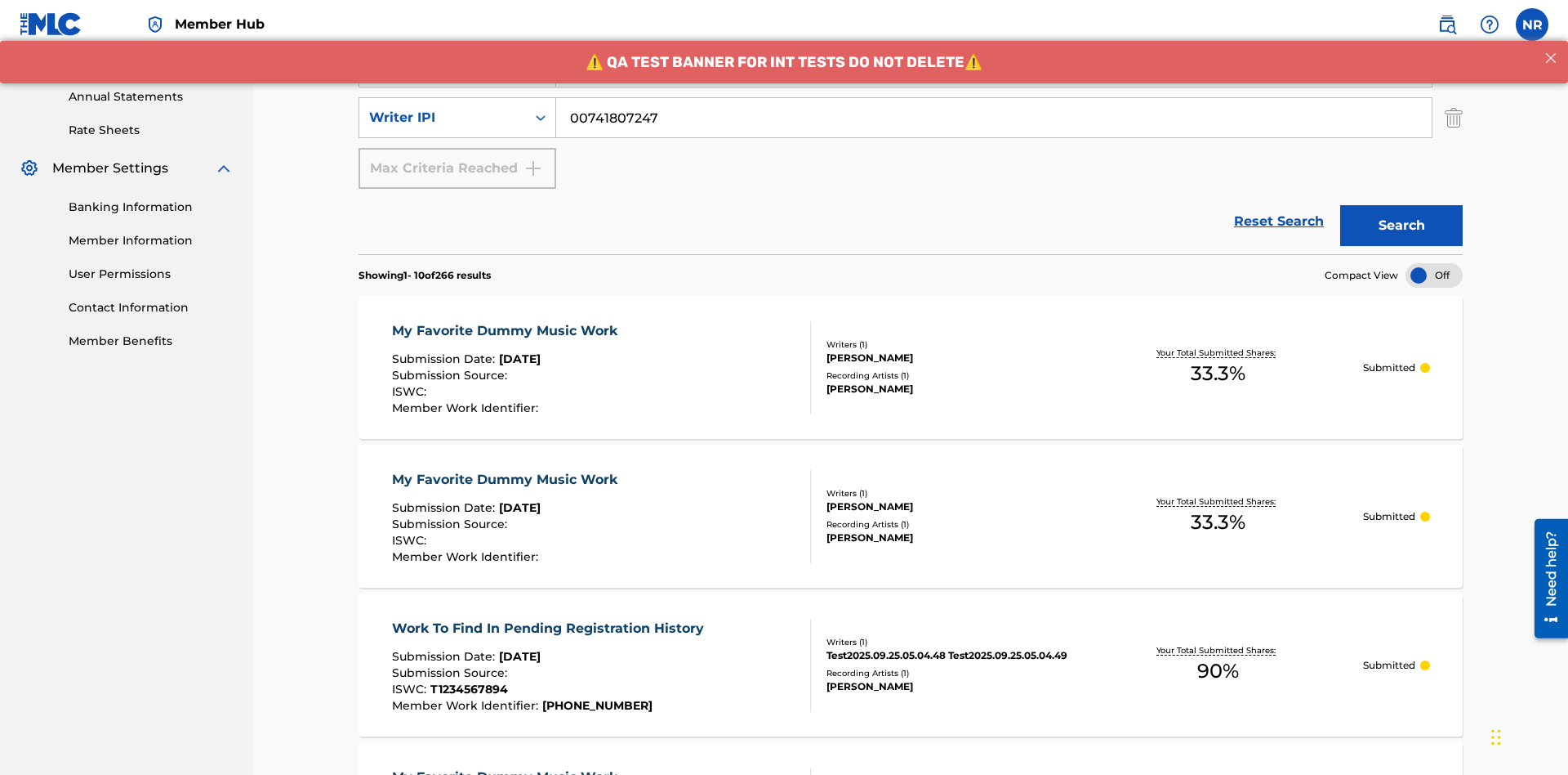
type input "00741807247"
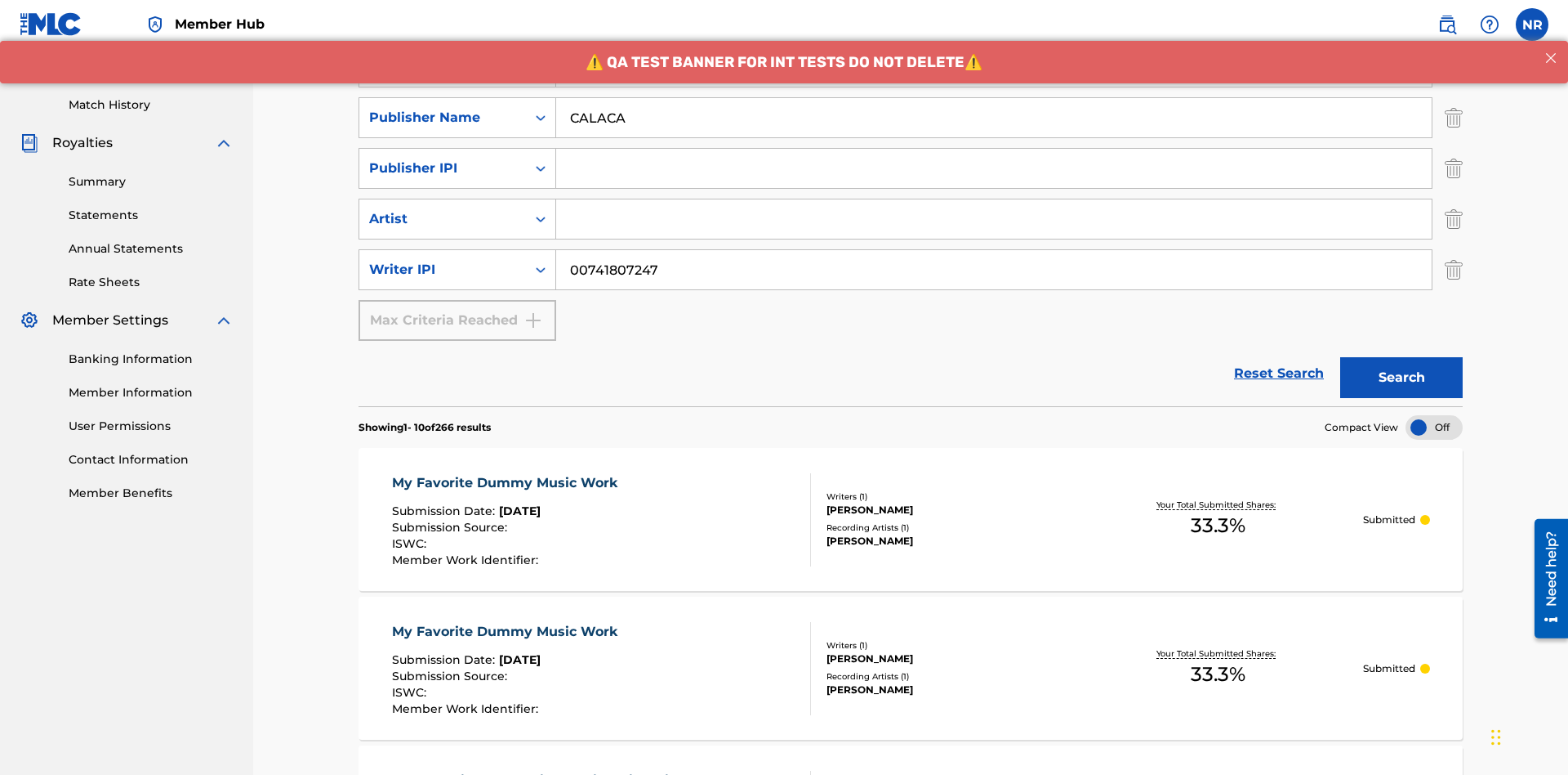
type input "CALACA"
click at [995, 148] on input "Search Form" at bounding box center [995, 167] width 876 height 39
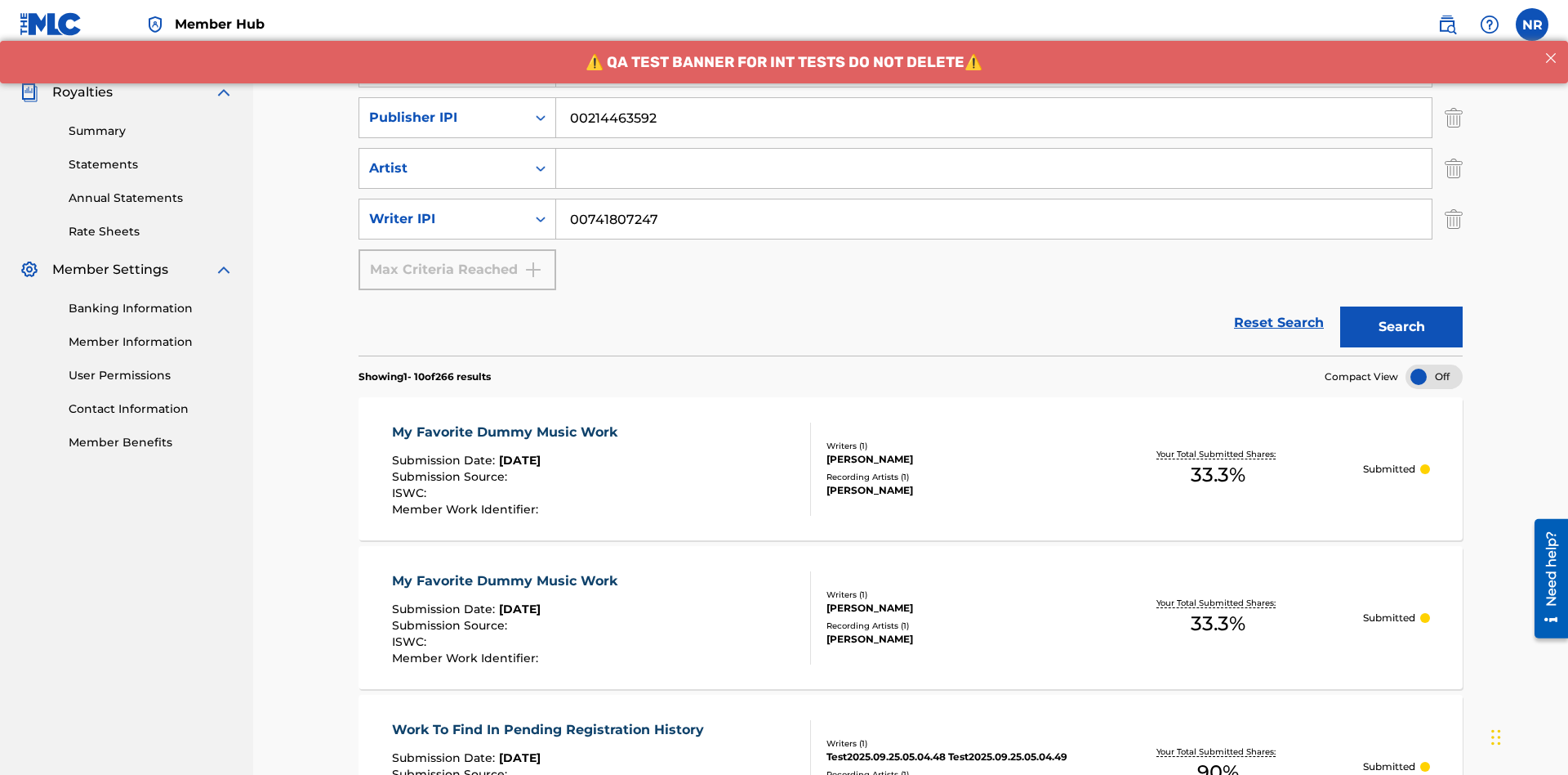
type input "00214463592"
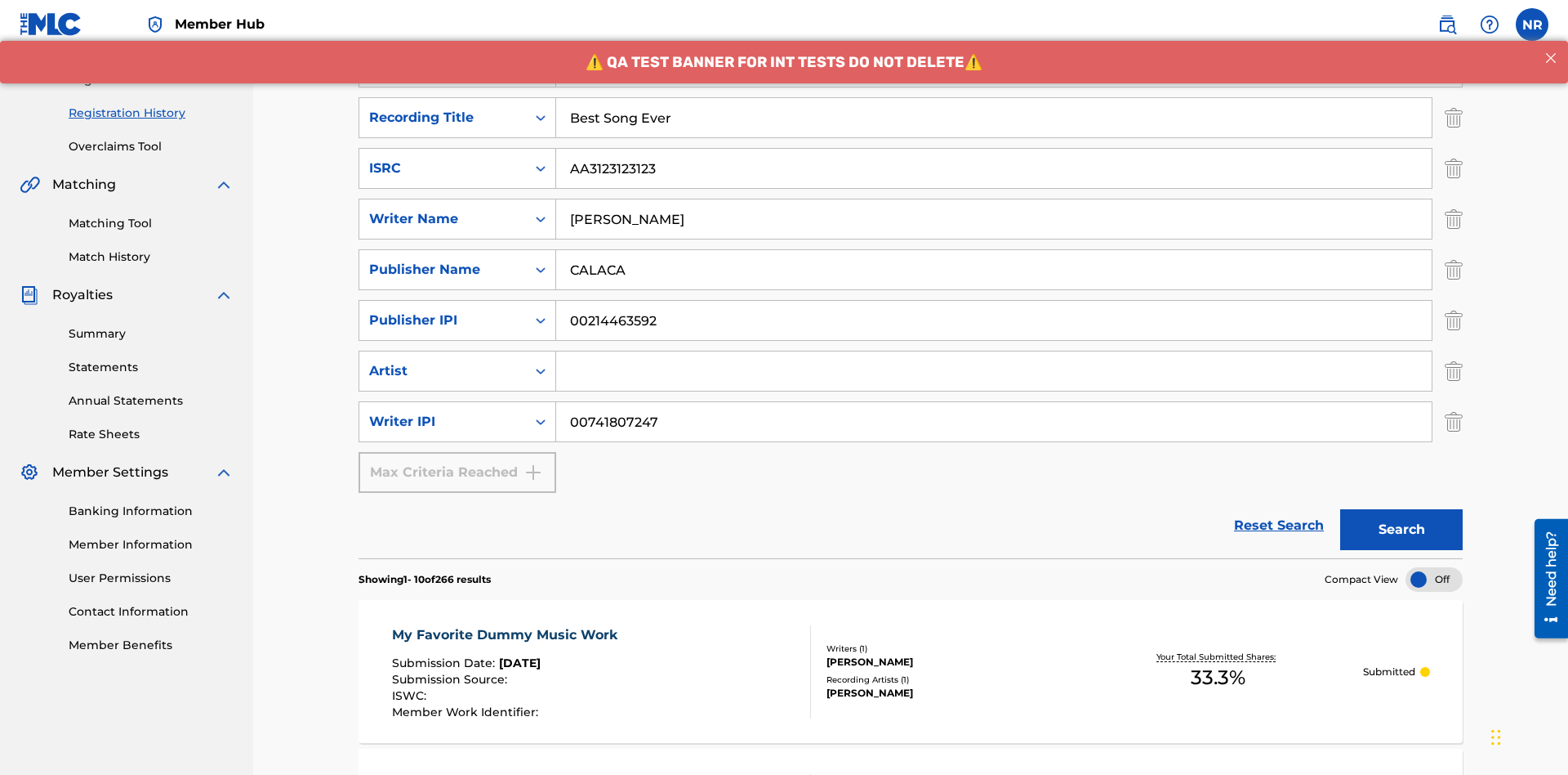
type input "Best Song Ever"
click at [995, 352] on input "Search Form" at bounding box center [995, 371] width 876 height 39
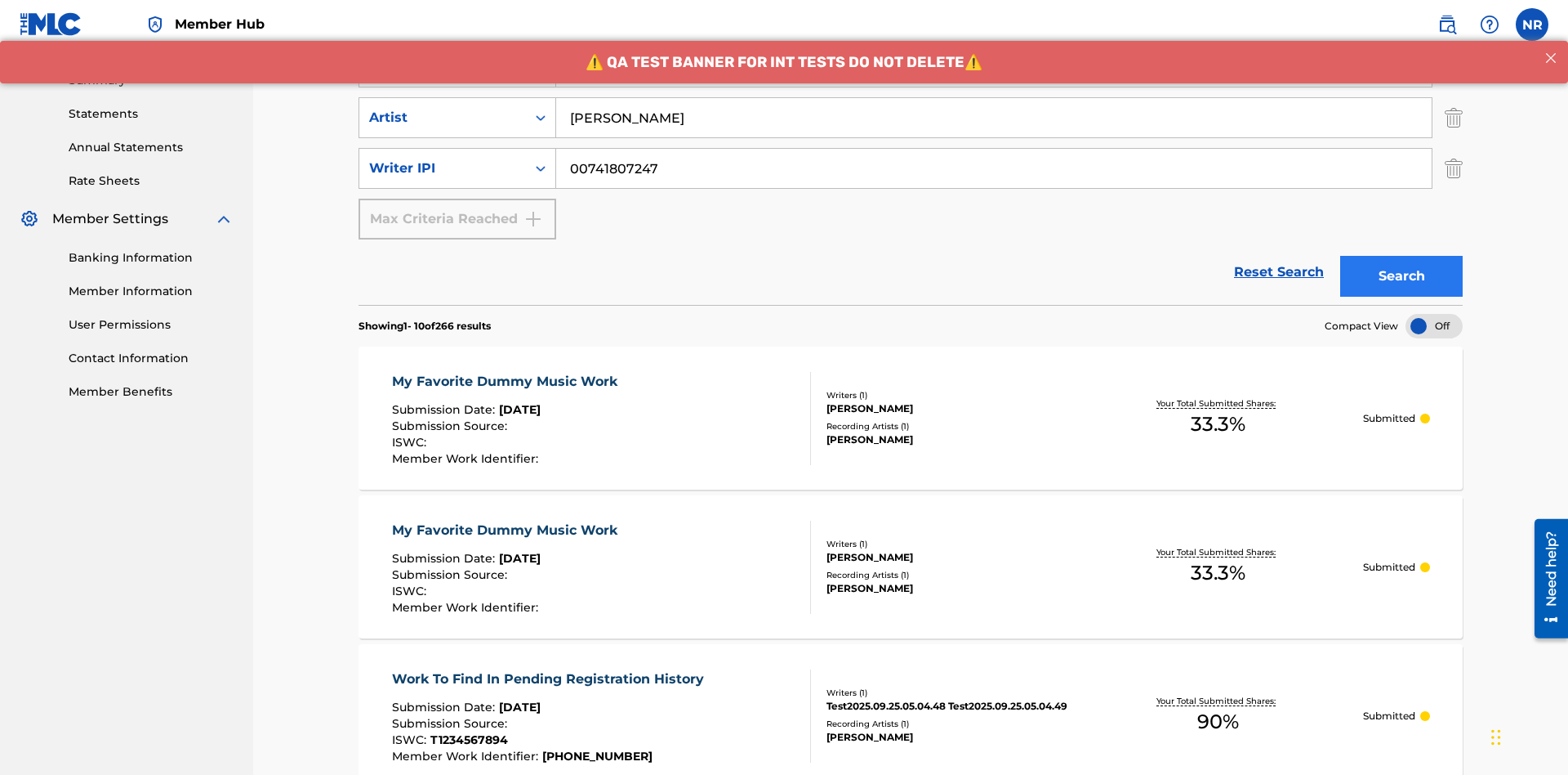
type input "[PERSON_NAME]"
click at [1402, 256] on button "Search" at bounding box center [1401, 276] width 122 height 41
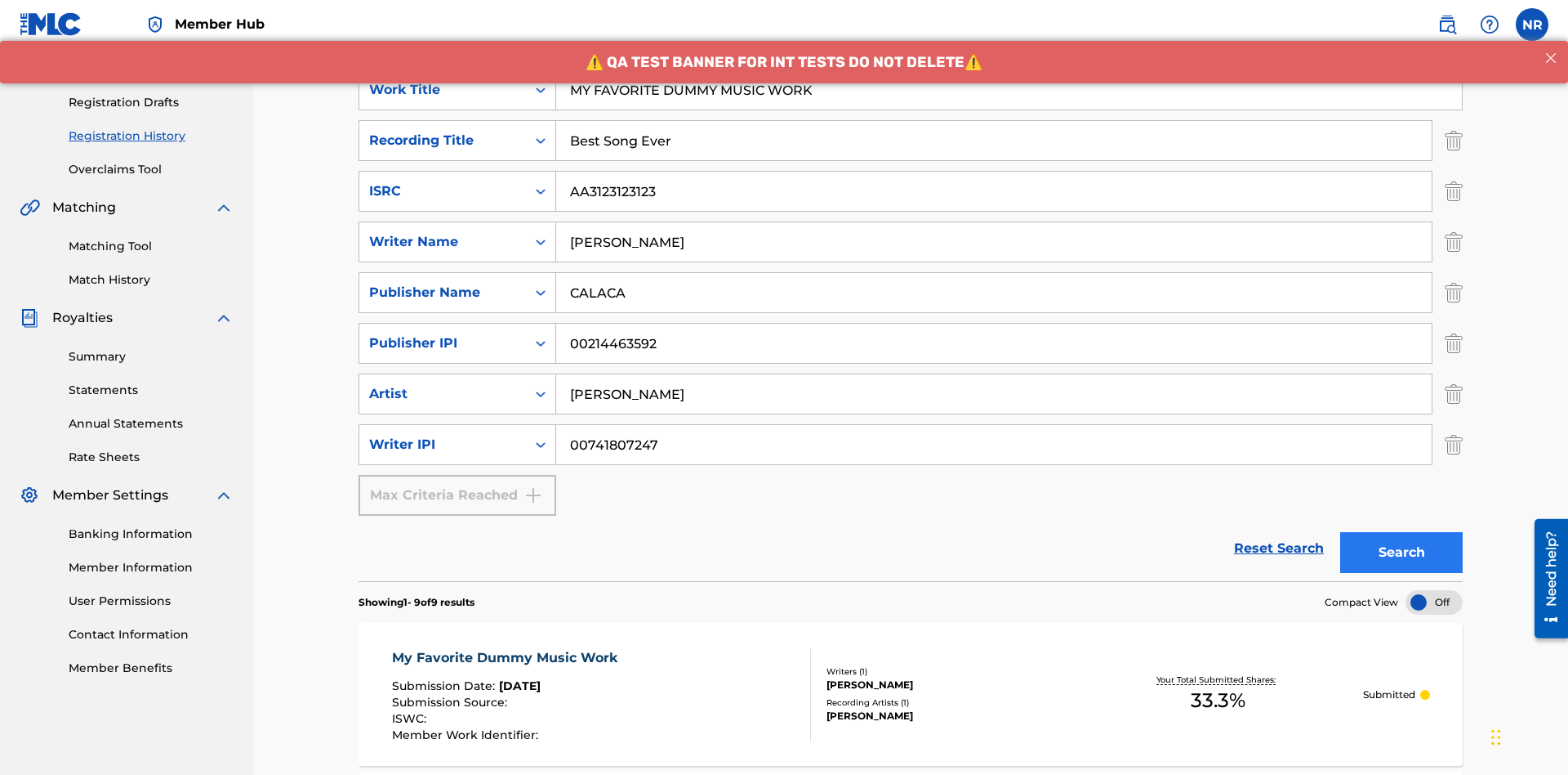
scroll to position [0, 0]
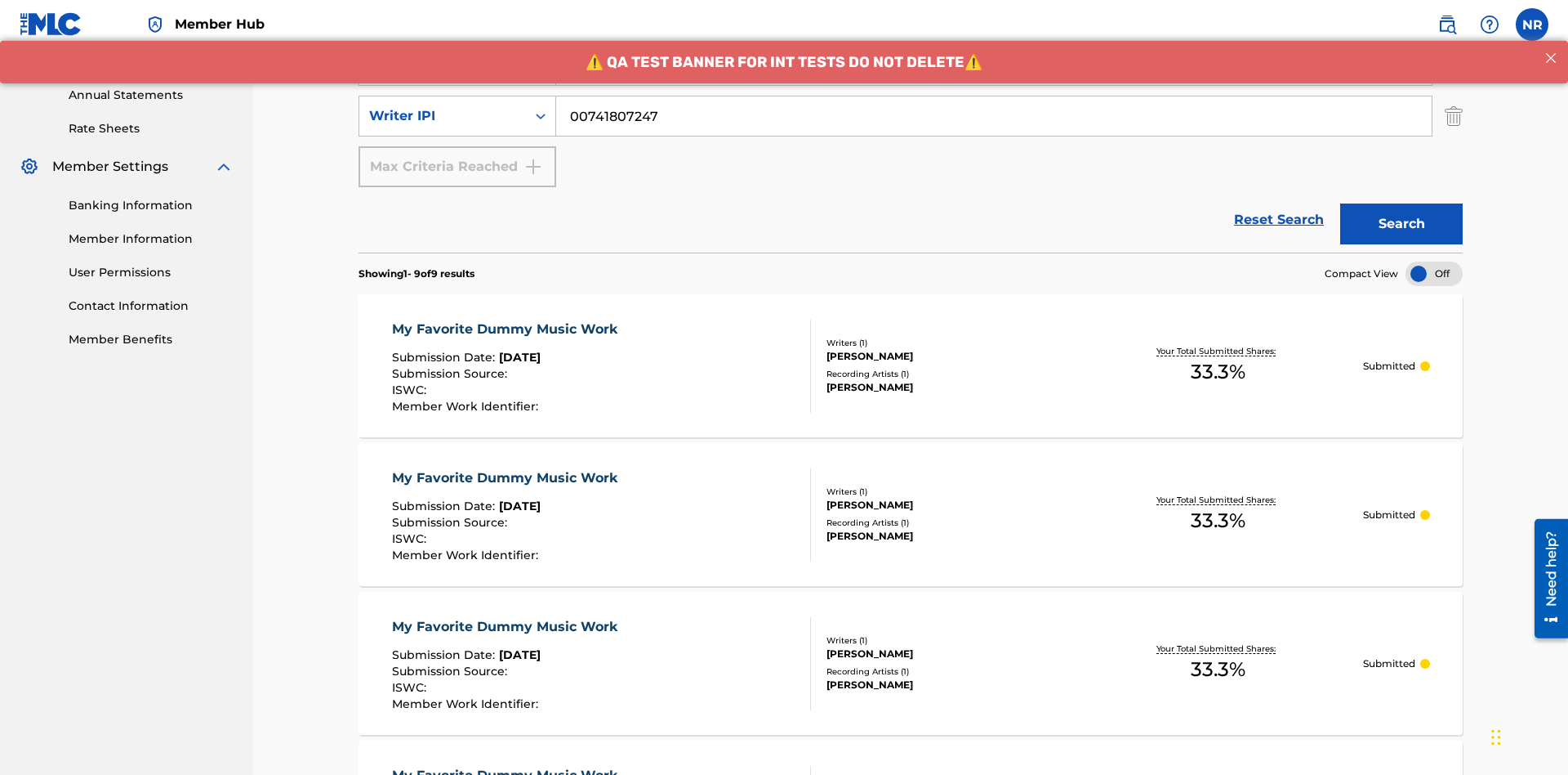
click at [507, 320] on div "My Favorite Dummy Music Work" at bounding box center [509, 330] width 234 height 20
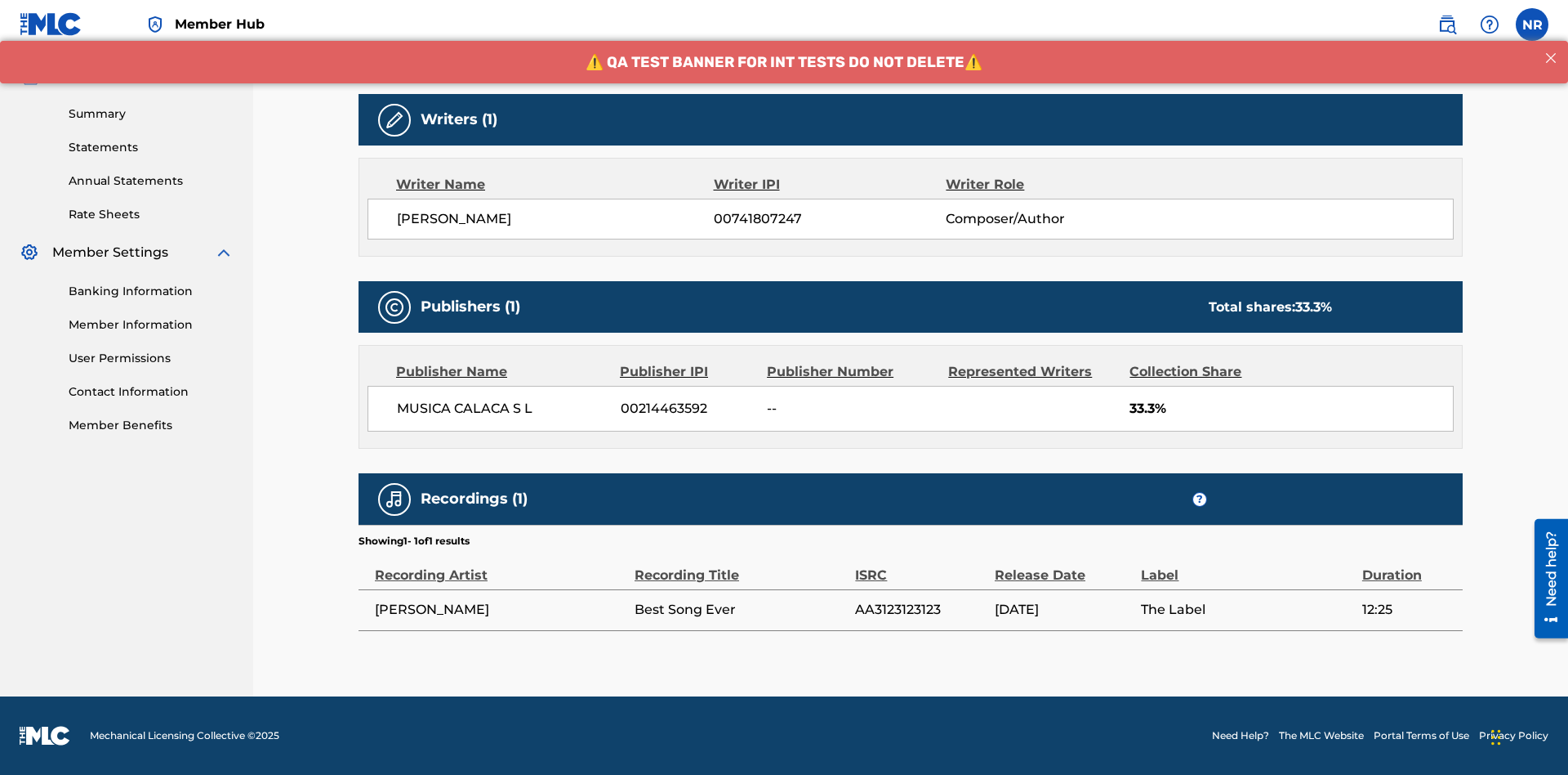
scroll to position [788, 0]
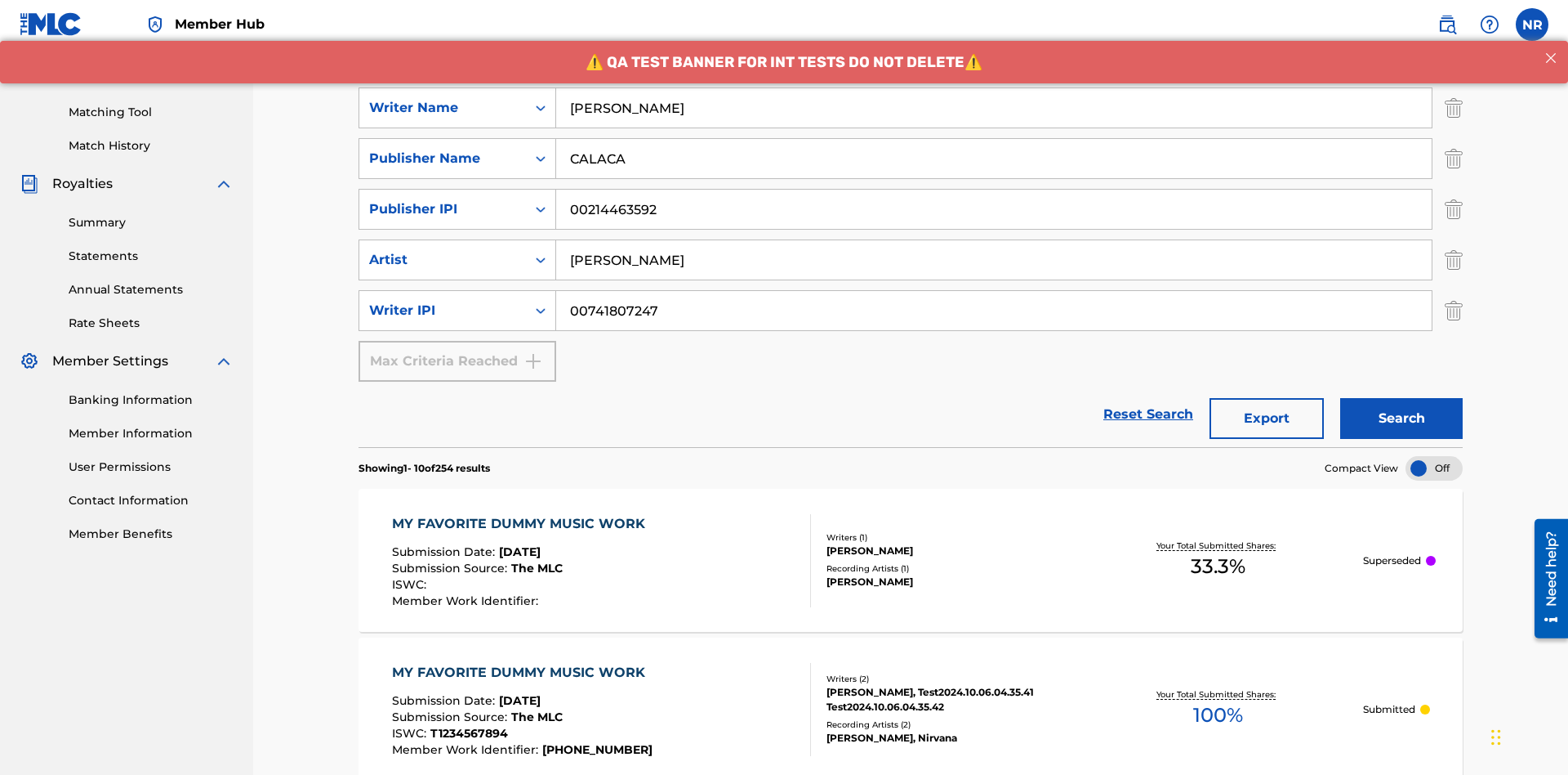
click at [521, 514] on div "MY FAVORITE DUMMY MUSIC WORK" at bounding box center [523, 524] width 262 height 20
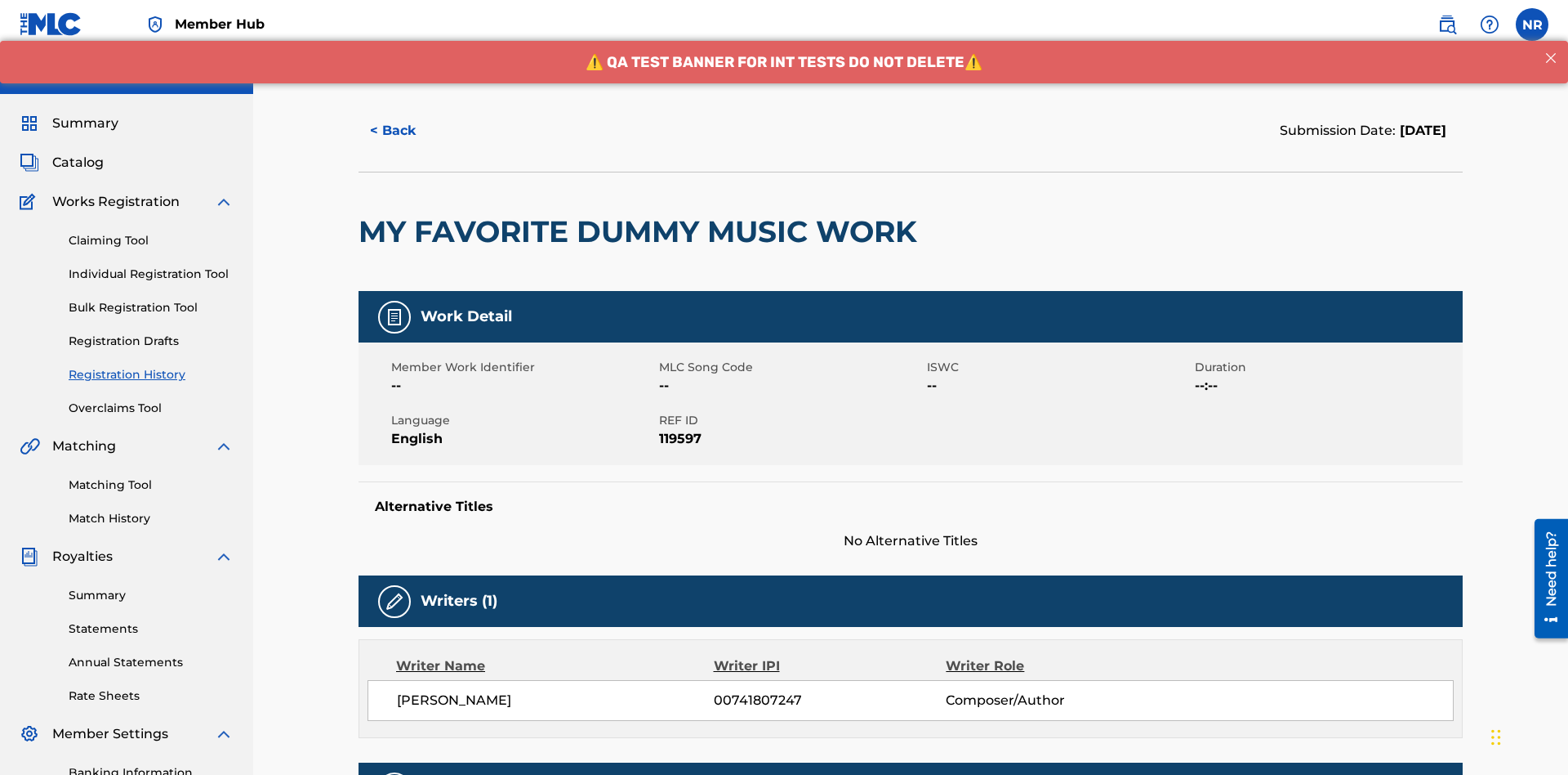
scroll to position [481, 0]
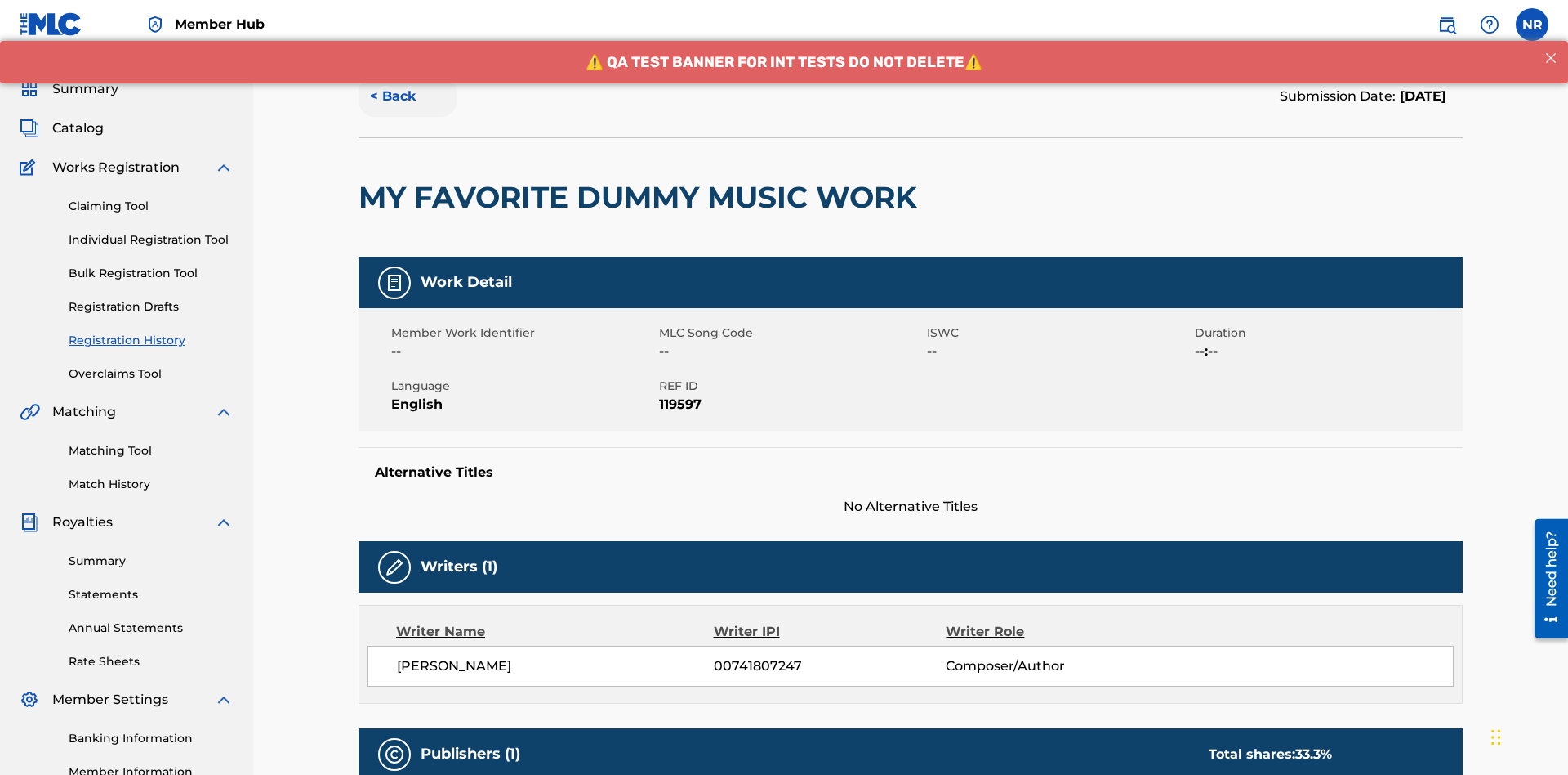
click at [407, 117] on button "< Back" at bounding box center [407, 96] width 98 height 41
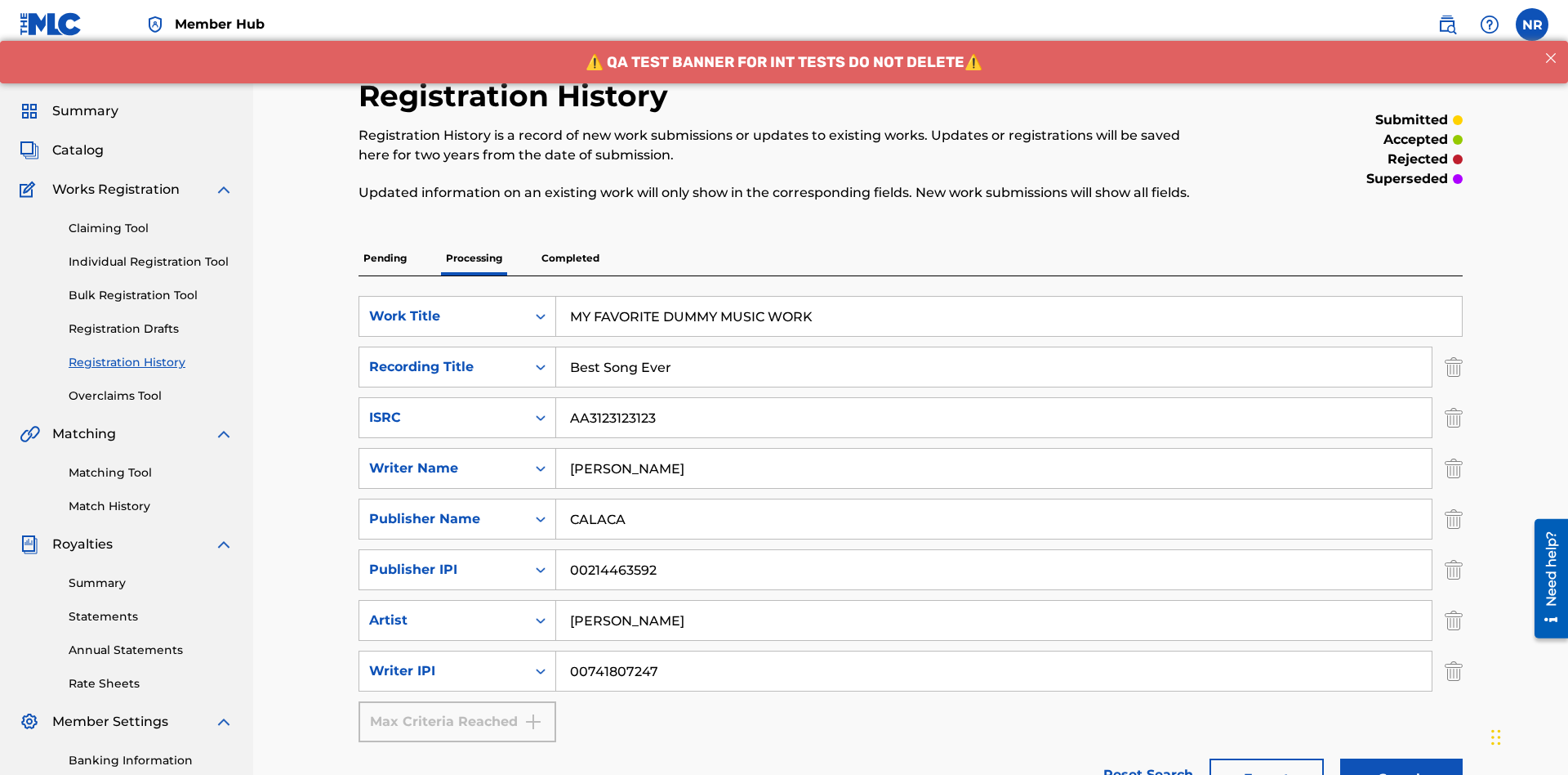
scroll to position [672, 0]
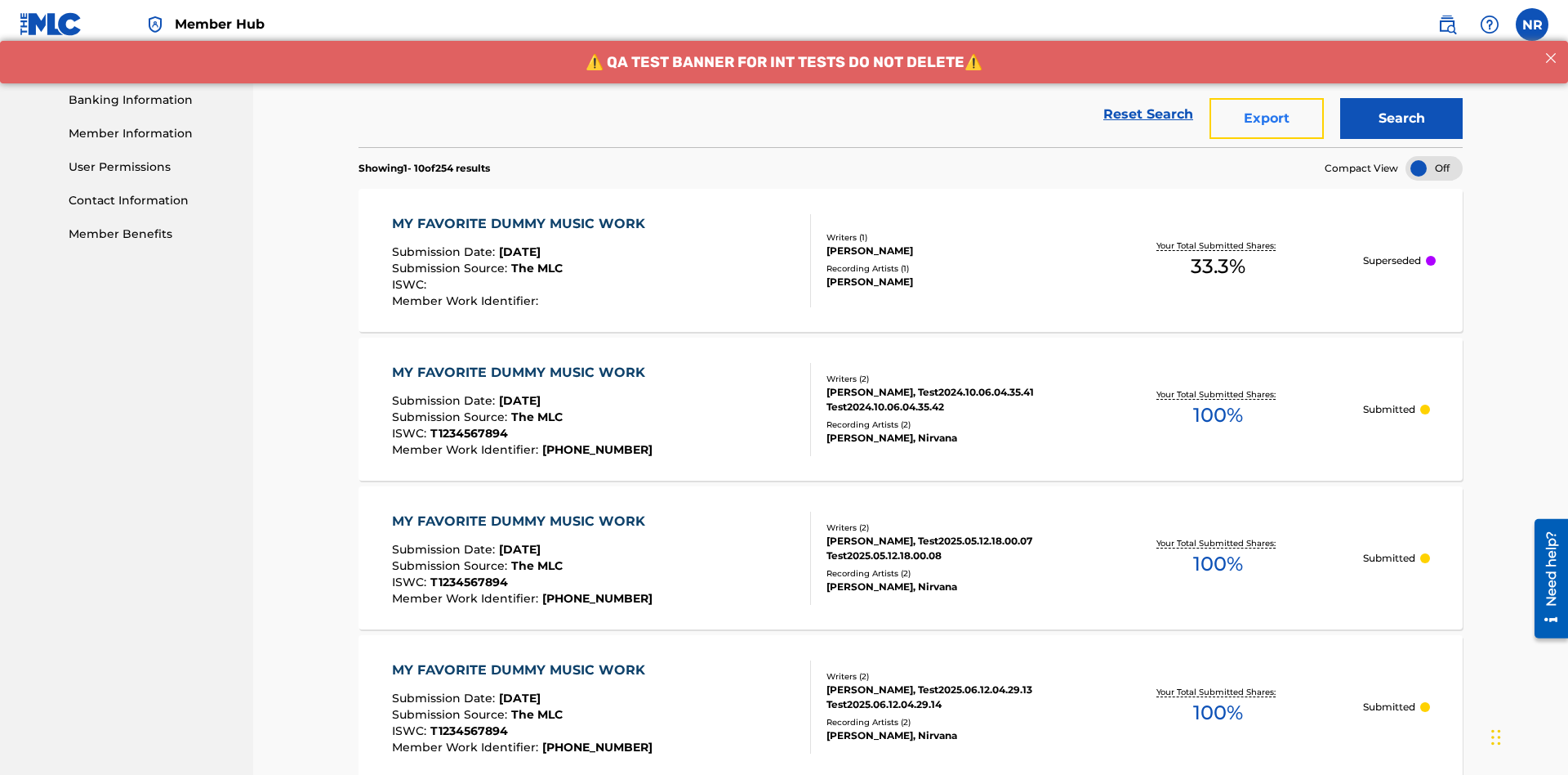
click at [1267, 119] on button "Export" at bounding box center [1266, 118] width 114 height 41
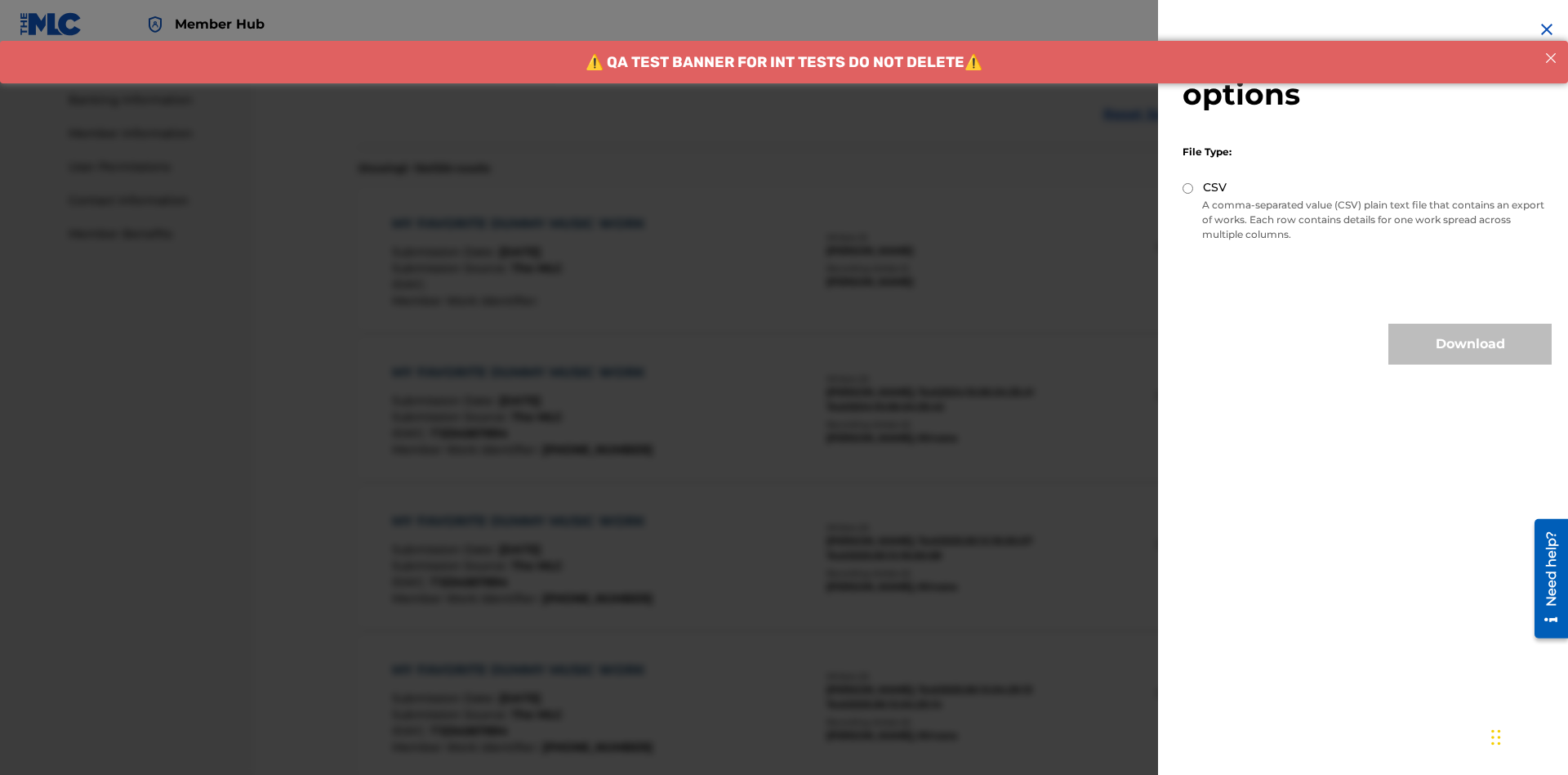
click at [1189, 188] on input "CSV" at bounding box center [1188, 188] width 11 height 11
radio input "true"
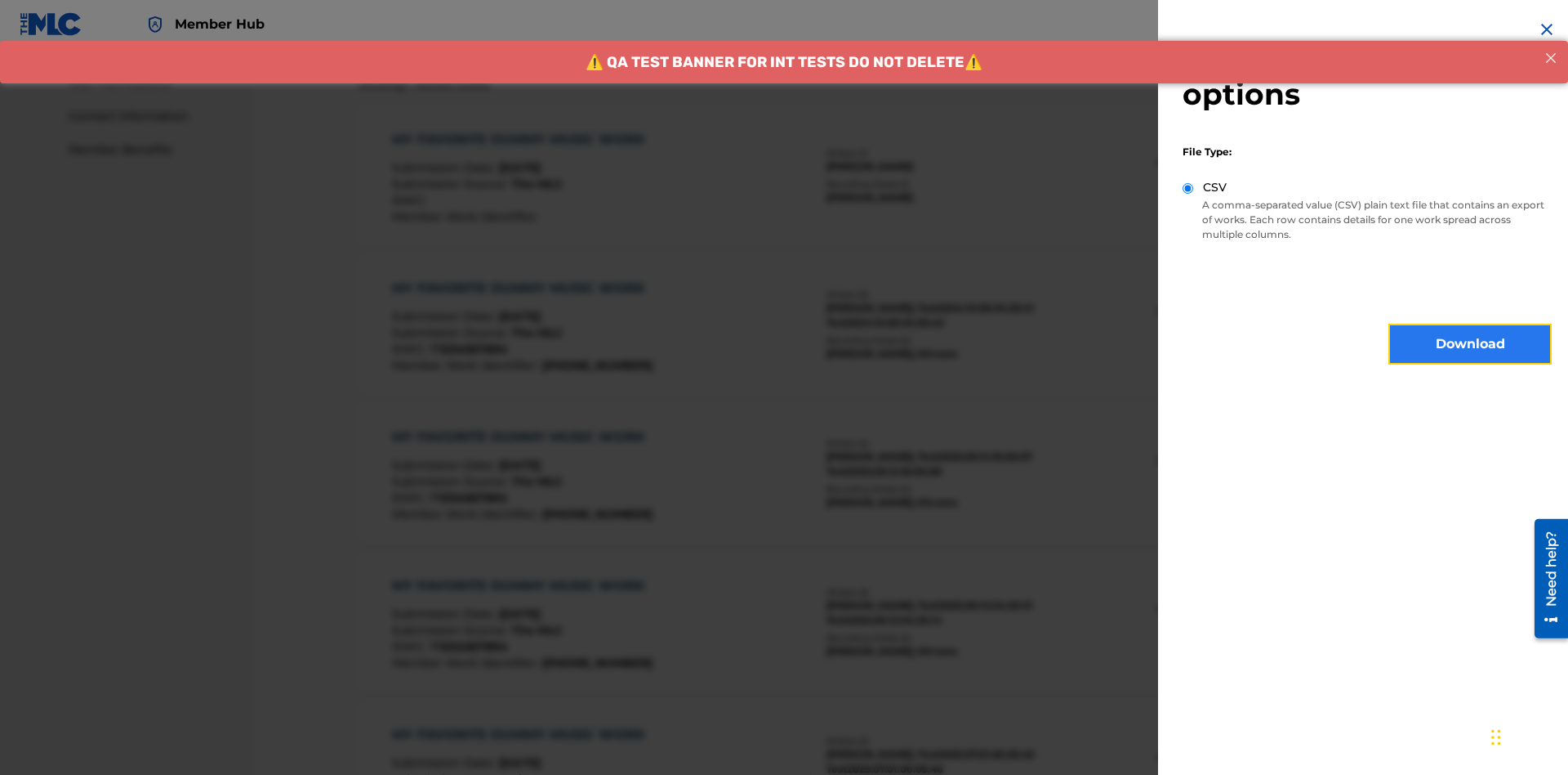
click at [1470, 344] on button "Download" at bounding box center [1470, 344] width 163 height 41
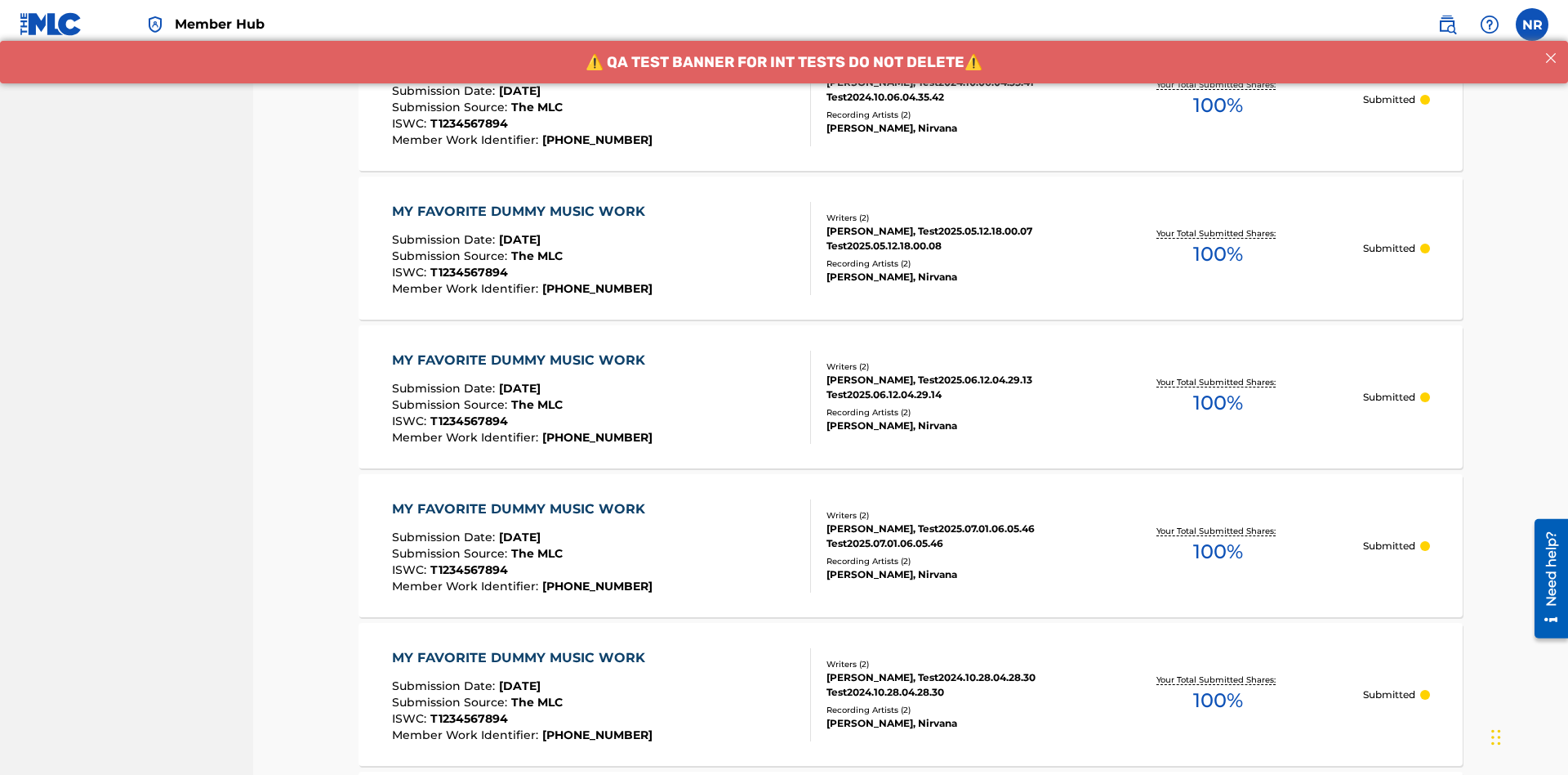
scroll to position [1151, 0]
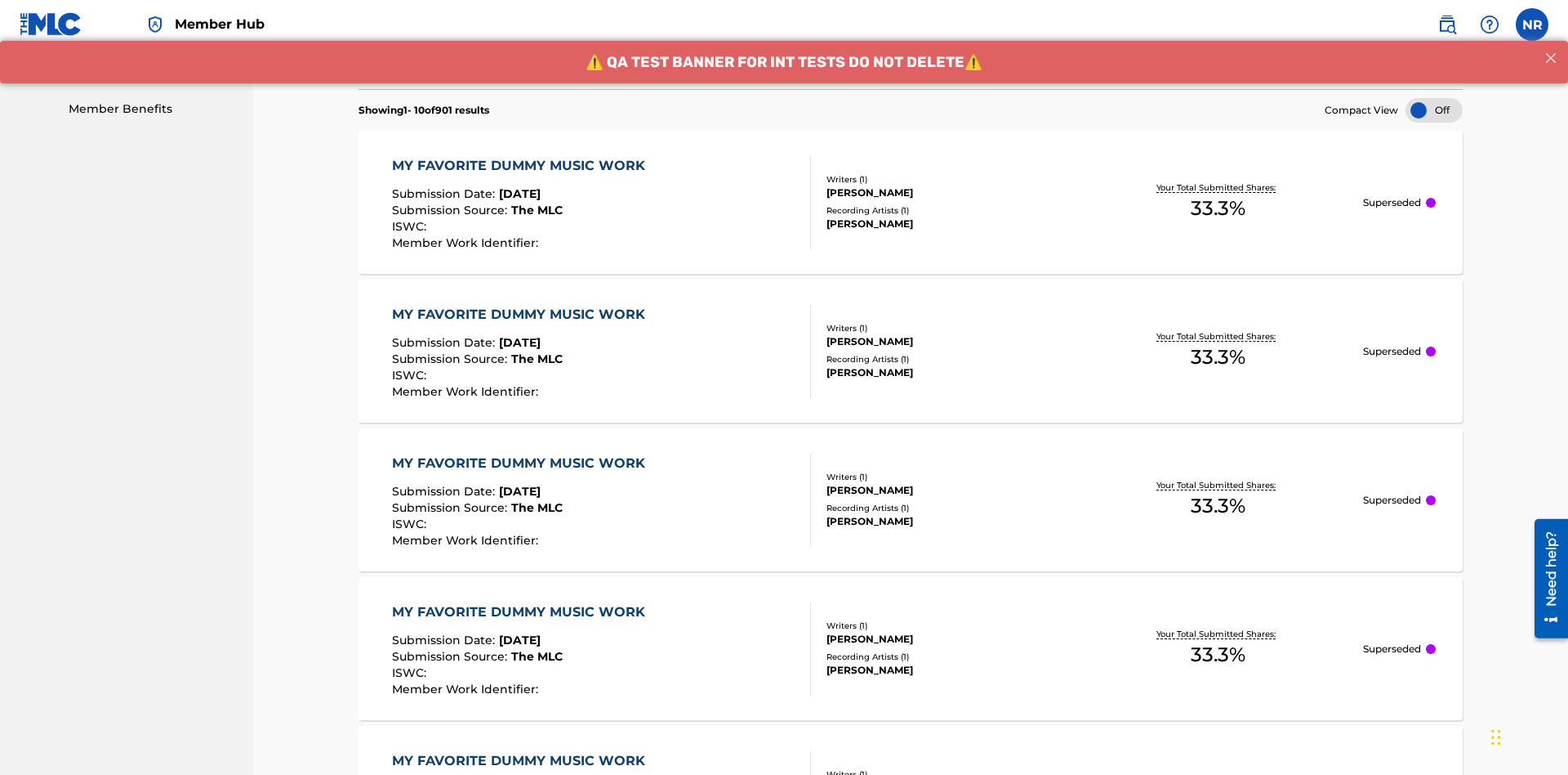
click at [521, 156] on div "MY FAVORITE DUMMY MUSIC WORK" at bounding box center [523, 166] width 262 height 20
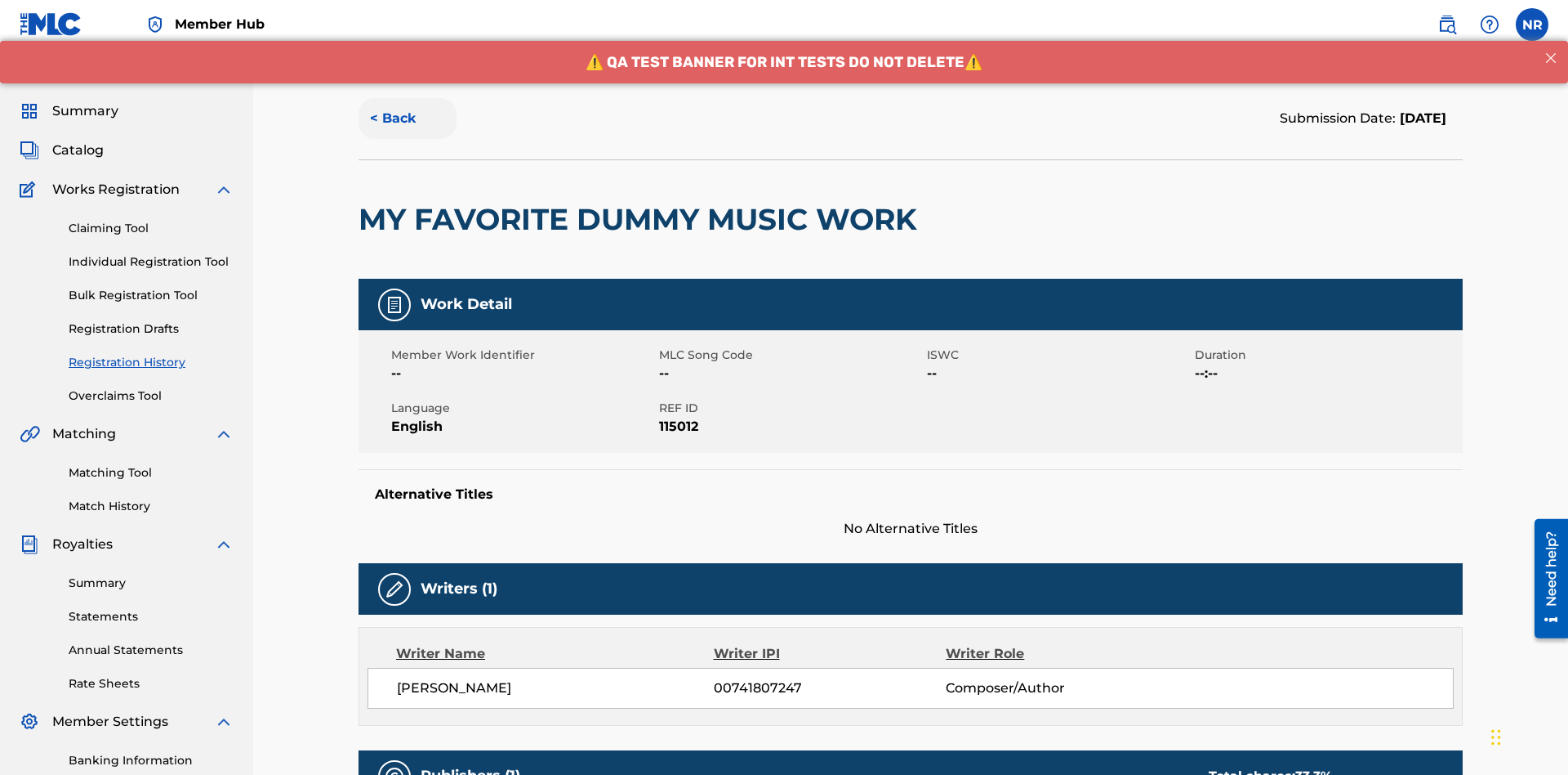
click at [407, 119] on button "< Back" at bounding box center [407, 118] width 98 height 41
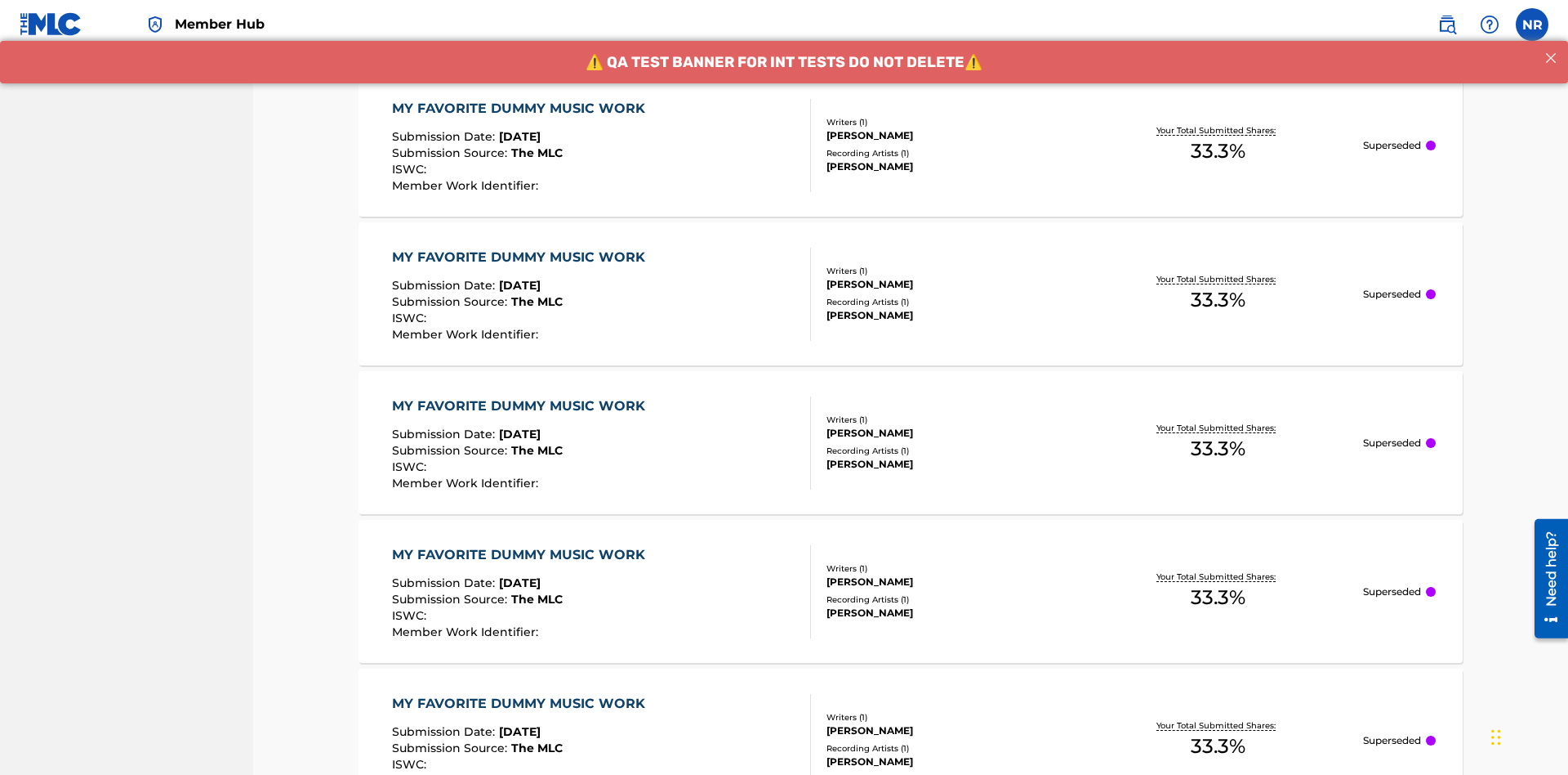
click at [1267, 24] on button "Export" at bounding box center [1266, 3] width 114 height 41
